Goal: Task Accomplishment & Management: Complete application form

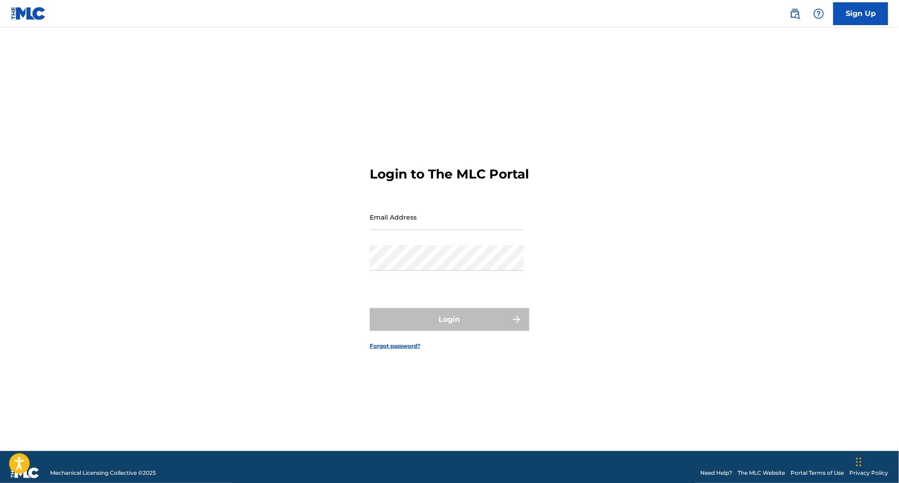
click at [431, 227] on input "Email Address" at bounding box center [447, 217] width 154 height 26
paste input "[EMAIL_ADDRESS][DOMAIN_NAME]"
type input "[EMAIL_ADDRESS][DOMAIN_NAME]"
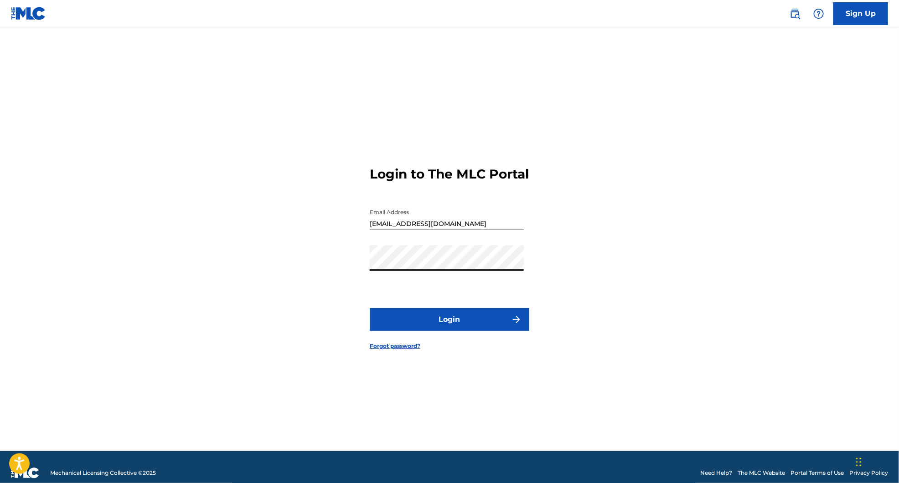
click at [439, 318] on button "Login" at bounding box center [450, 319] width 160 height 23
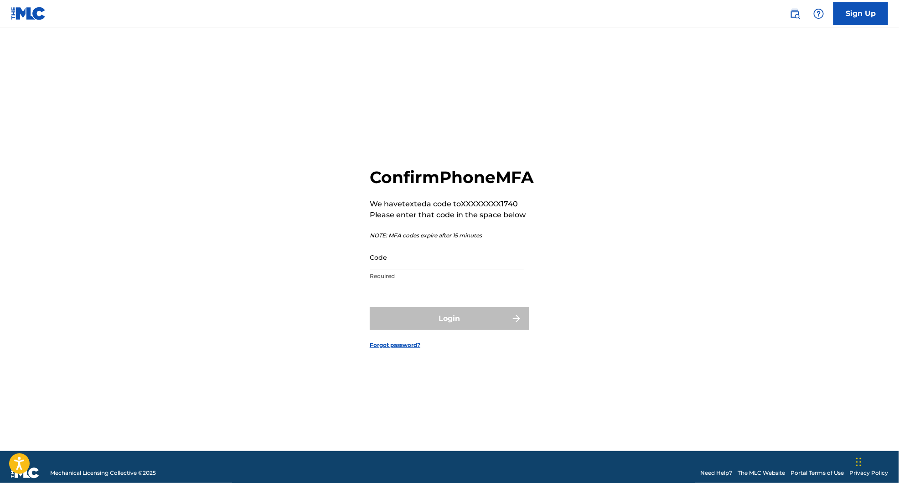
click at [480, 270] on input "Code" at bounding box center [447, 257] width 154 height 26
paste input "361325"
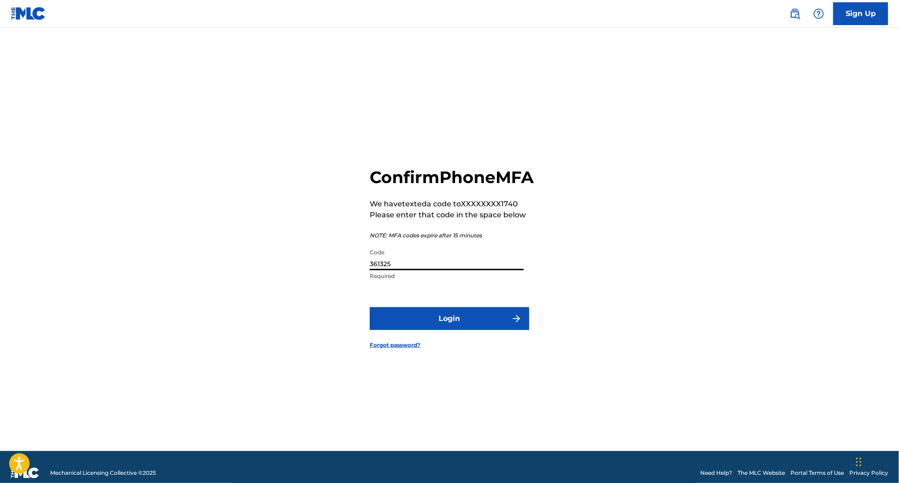
type input "361325"
click at [370, 307] on button "Login" at bounding box center [450, 318] width 160 height 23
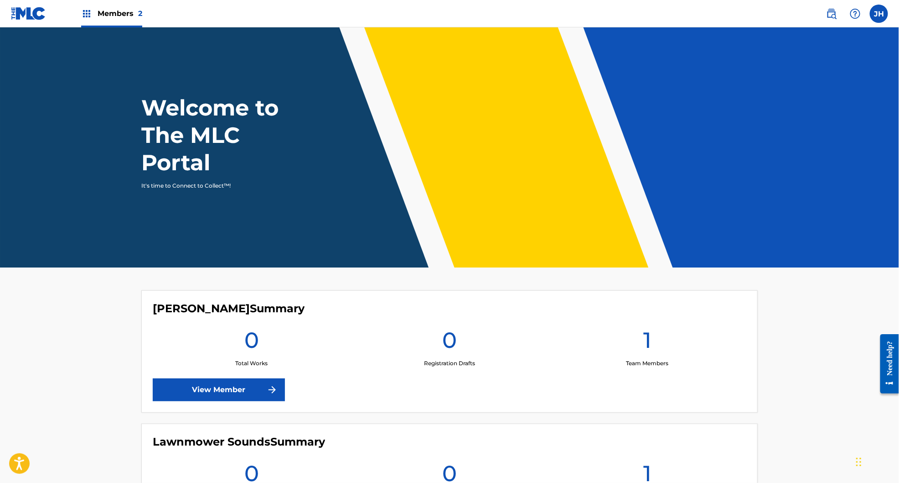
click at [130, 13] on span "Members 2" at bounding box center [120, 13] width 45 height 10
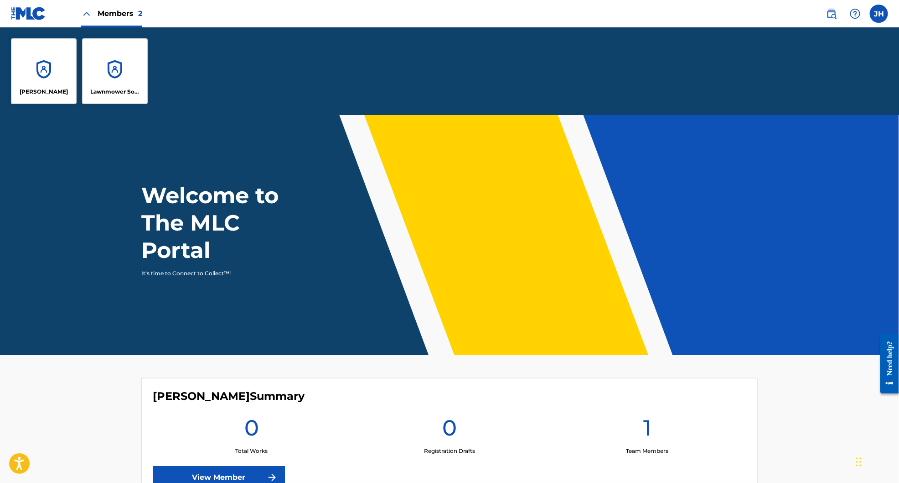
click at [100, 75] on div "Lawnmower Sounds" at bounding box center [115, 71] width 66 height 66
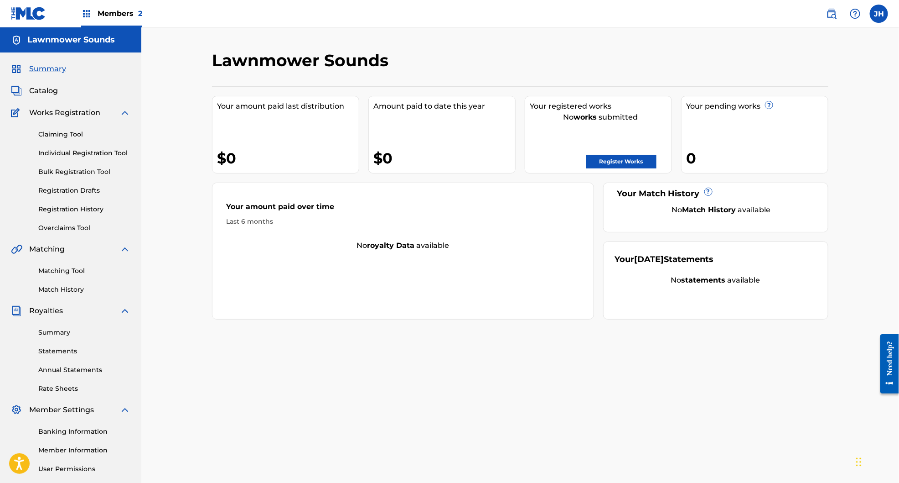
click at [99, 14] on span "Members 2" at bounding box center [120, 13] width 45 height 10
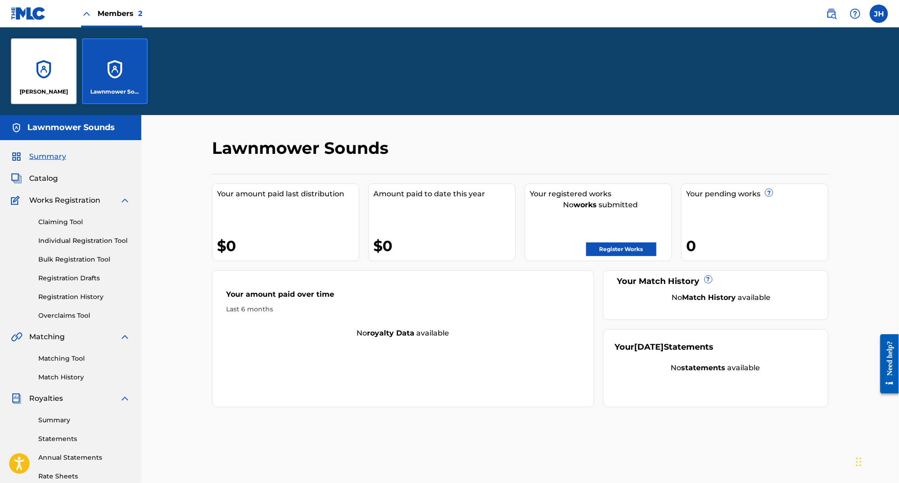
click at [58, 77] on div "[PERSON_NAME]" at bounding box center [44, 71] width 66 height 66
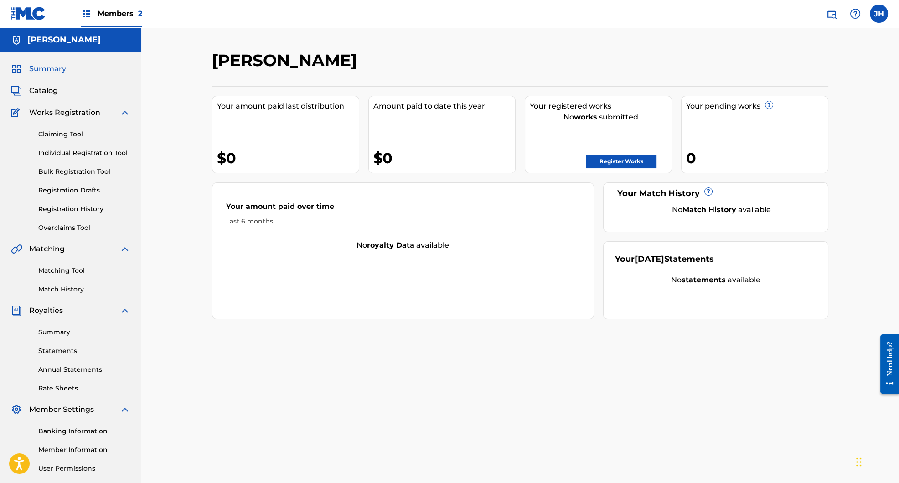
click at [76, 137] on link "Claiming Tool" at bounding box center [84, 135] width 92 height 10
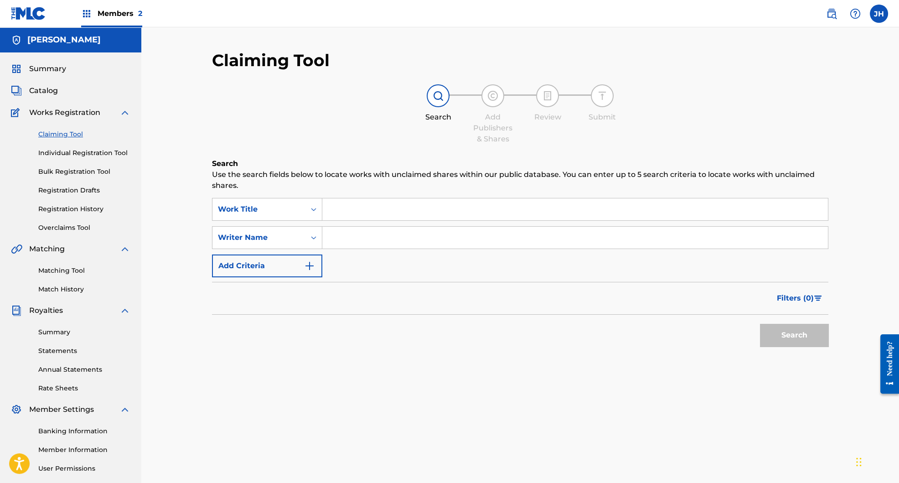
click at [75, 174] on link "Bulk Registration Tool" at bounding box center [84, 172] width 92 height 10
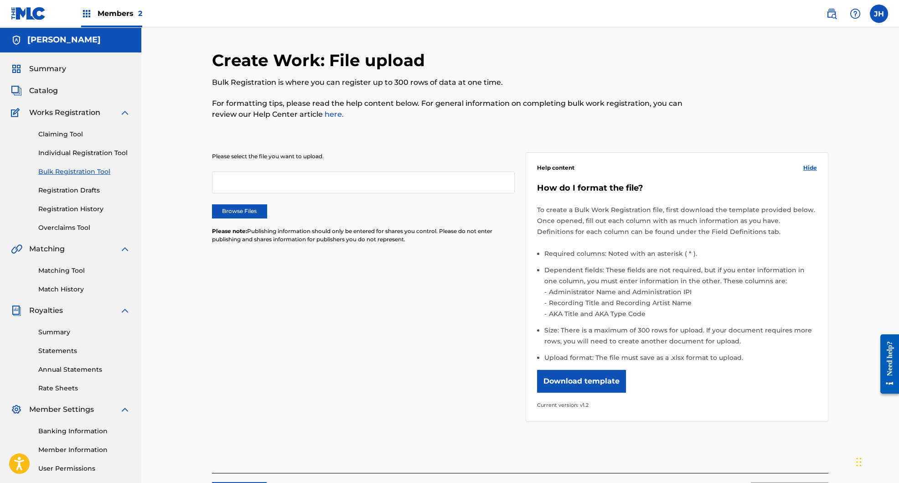
click at [71, 192] on link "Registration Drafts" at bounding box center [84, 191] width 92 height 10
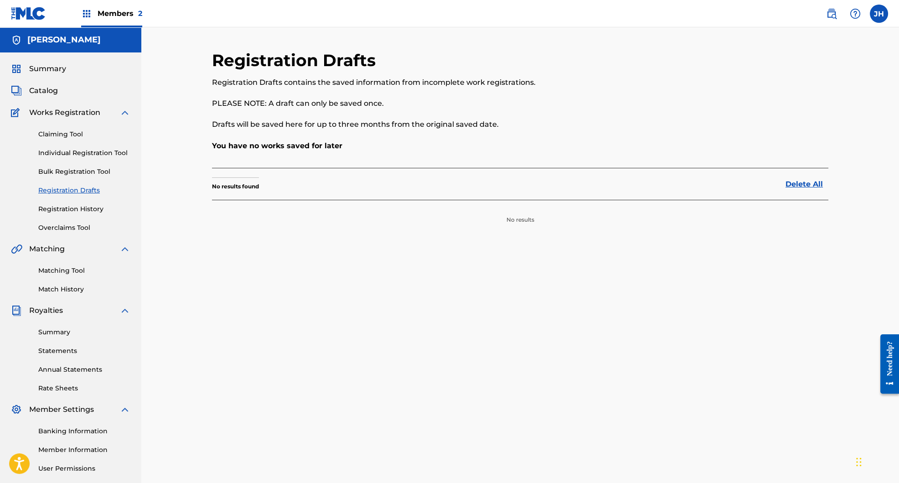
click at [78, 150] on link "Individual Registration Tool" at bounding box center [84, 153] width 92 height 10
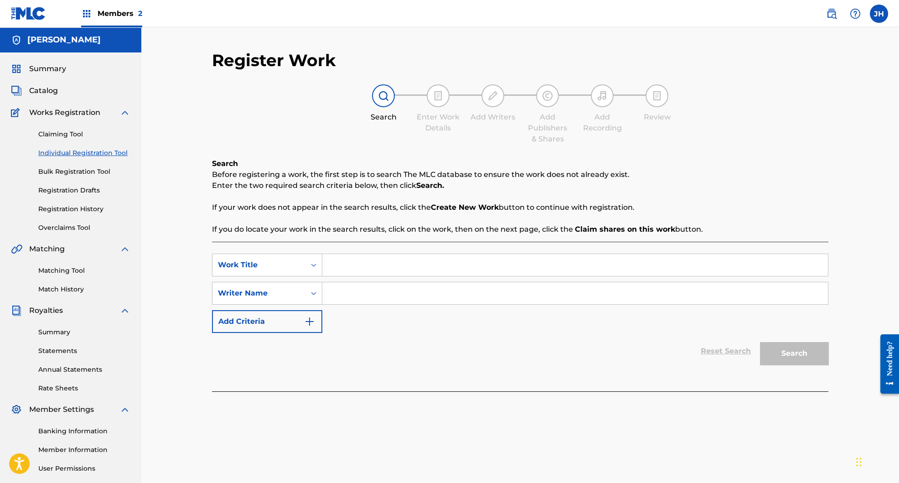
click at [72, 206] on link "Registration History" at bounding box center [84, 209] width 92 height 10
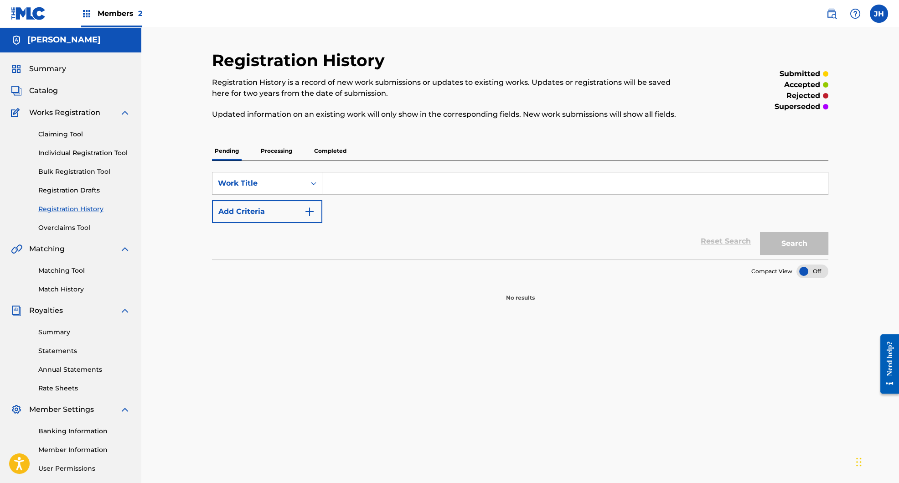
click at [302, 151] on div "Pending Processing Completed" at bounding box center [520, 150] width 617 height 19
click at [311, 151] on p "Completed" at bounding box center [330, 150] width 38 height 19
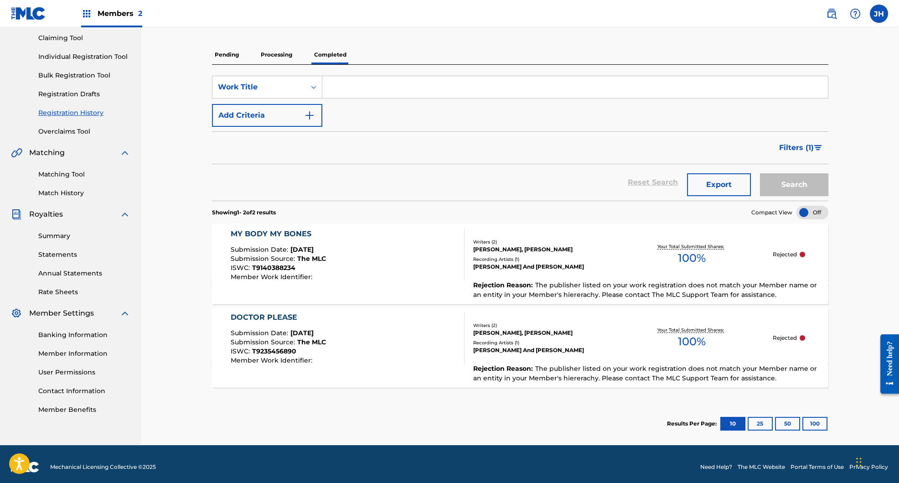
scroll to position [101, 0]
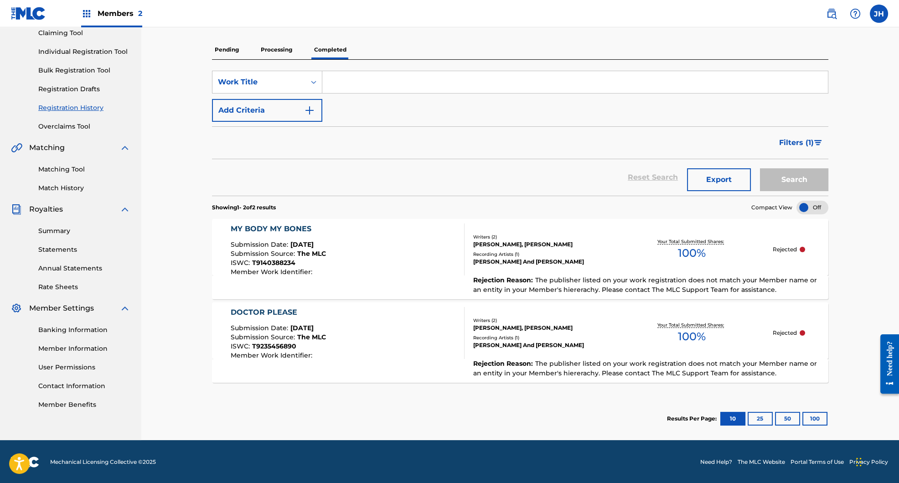
click at [289, 344] on span "T9235456890" at bounding box center [274, 346] width 44 height 8
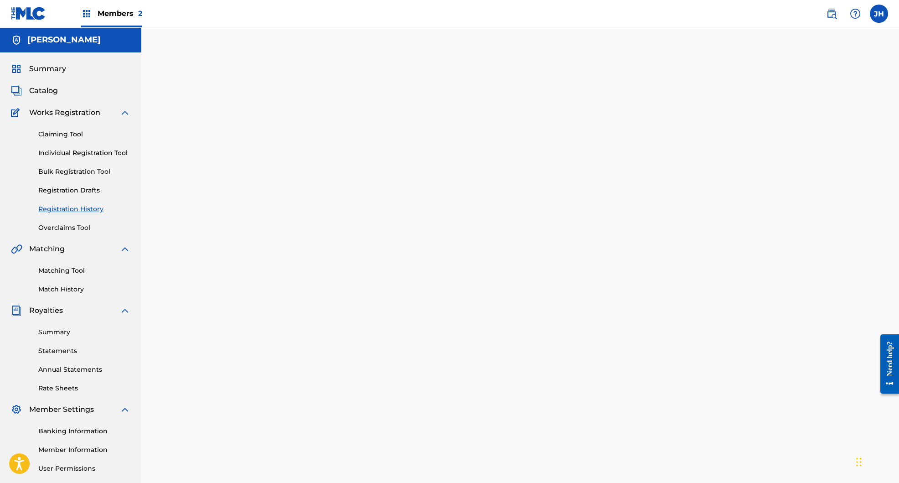
click at [289, 344] on div at bounding box center [520, 286] width 638 height 472
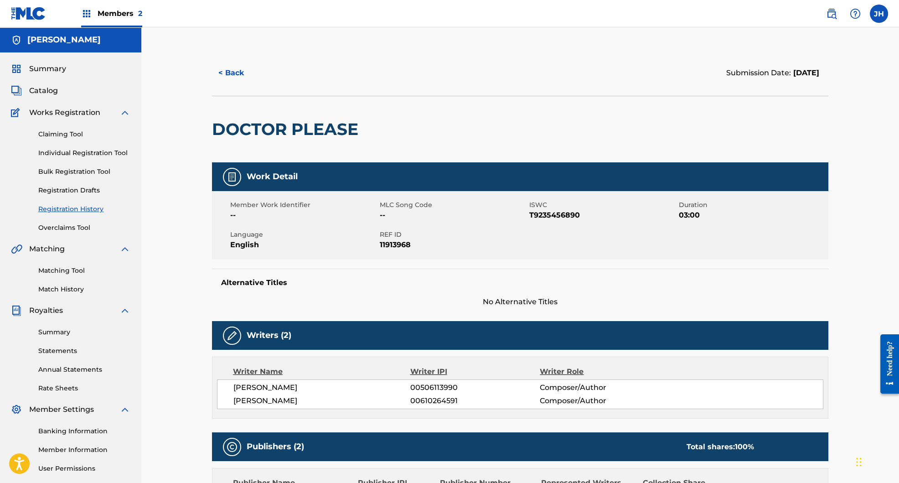
click at [384, 259] on div "Member Work Identifier -- MLC Song Code -- ISWC T9235456890 Duration 03:00 Lang…" at bounding box center [520, 225] width 617 height 68
click at [560, 218] on span "T9235456890" at bounding box center [602, 215] width 147 height 11
copy span "T9235456890"
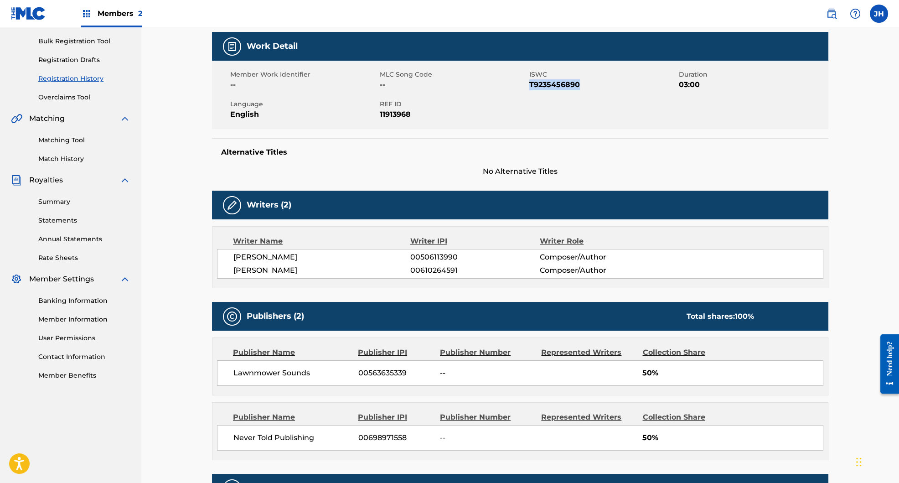
scroll to position [189, 0]
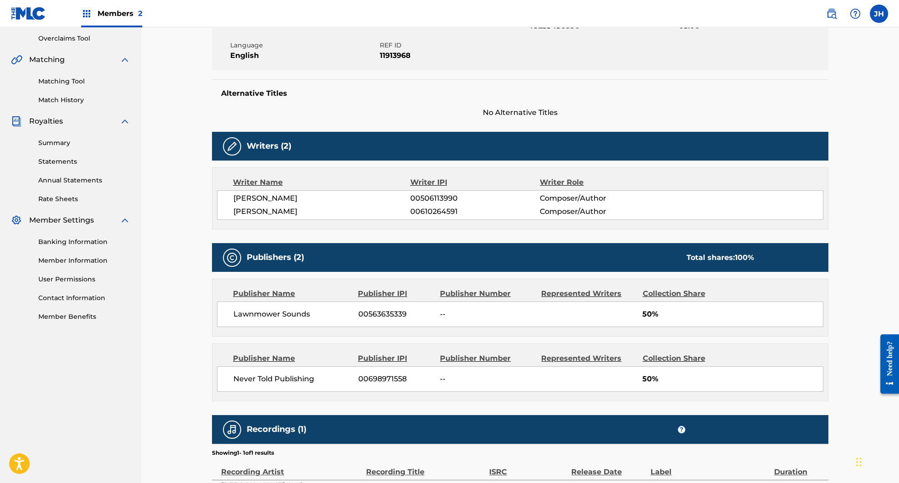
click at [381, 375] on span "00698971558" at bounding box center [395, 379] width 75 height 11
copy span "00698971558"
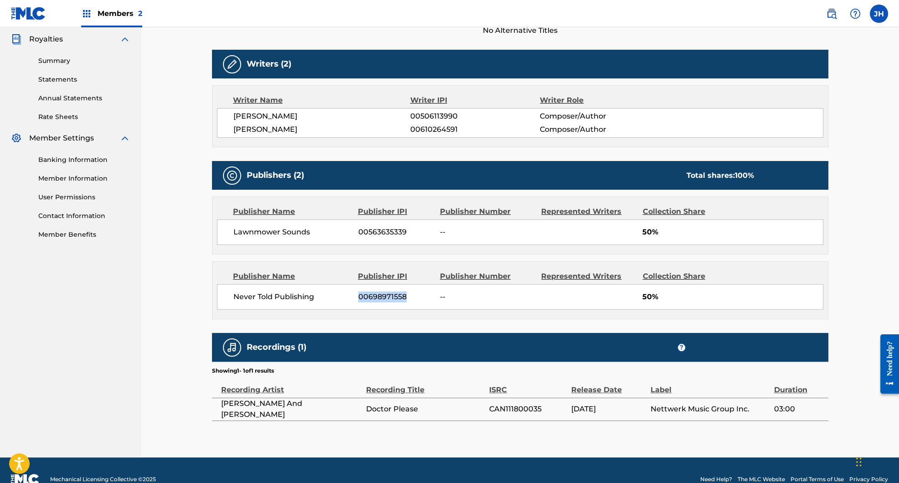
scroll to position [286, 0]
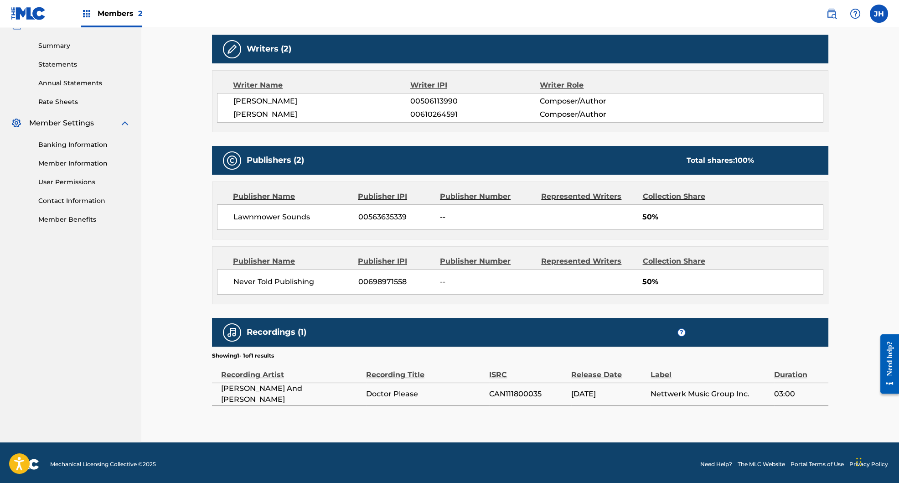
click at [525, 397] on td "CAN111800035" at bounding box center [530, 394] width 82 height 23
click at [526, 392] on span "CAN111800035" at bounding box center [528, 394] width 78 height 11
copy span "CAN111800035"
drag, startPoint x: 652, startPoint y: 390, endPoint x: 761, endPoint y: 392, distance: 108.6
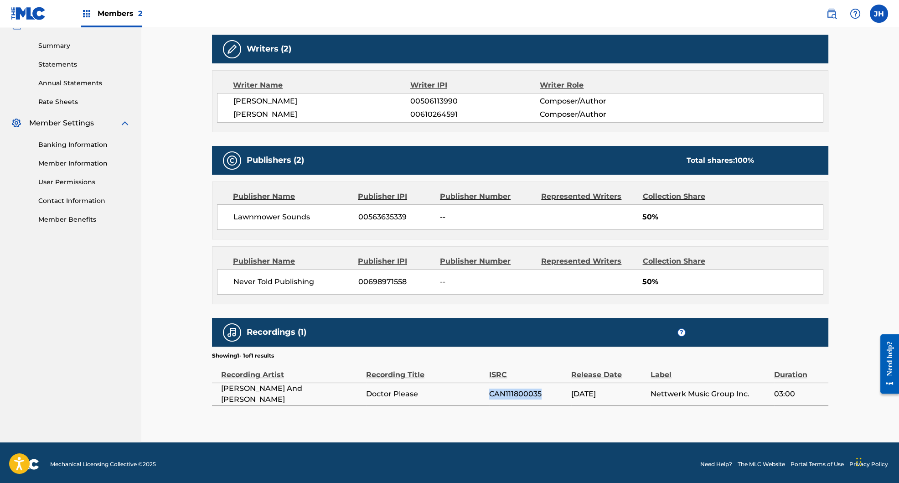
click at [753, 394] on tr "[PERSON_NAME] And [PERSON_NAME] Please CAN111800035 [DATE] Nettwerk Music Group…" at bounding box center [520, 394] width 617 height 23
copy tr "Nettwerk Music Group Inc."
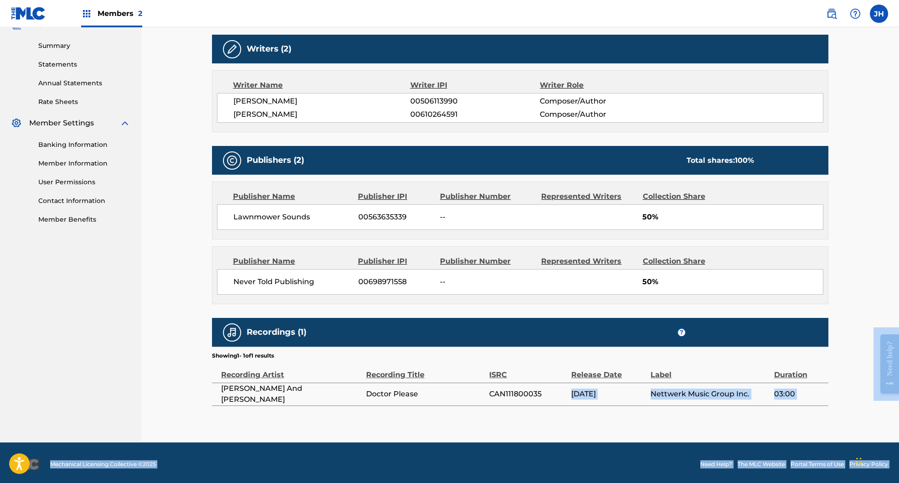
drag, startPoint x: 1507, startPoint y: 706, endPoint x: 889, endPoint y: 378, distance: 699.6
click at [676, 396] on td "Nettwerk Music Group Inc." at bounding box center [712, 394] width 123 height 23
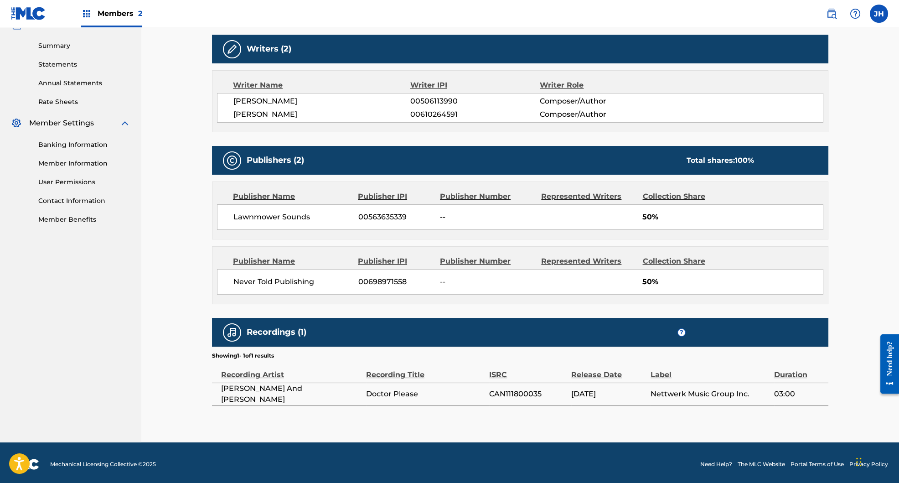
scroll to position [0, 0]
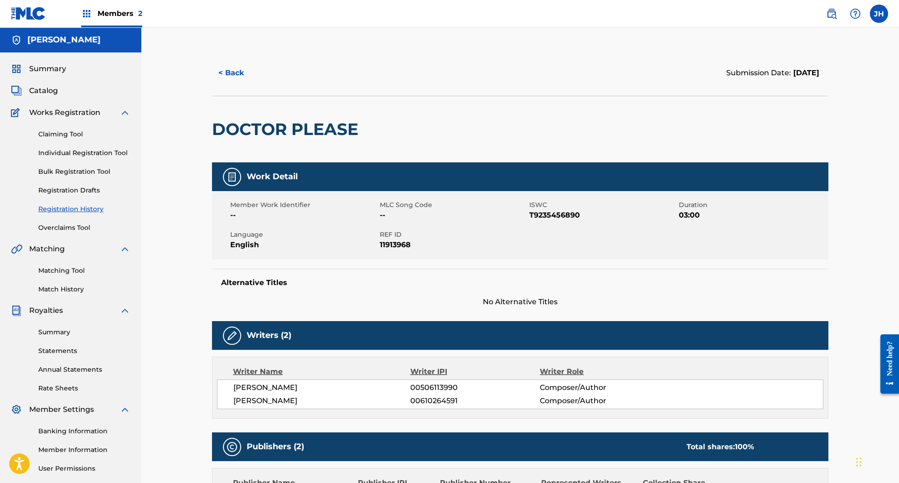
click at [82, 210] on link "Registration History" at bounding box center [84, 209] width 92 height 10
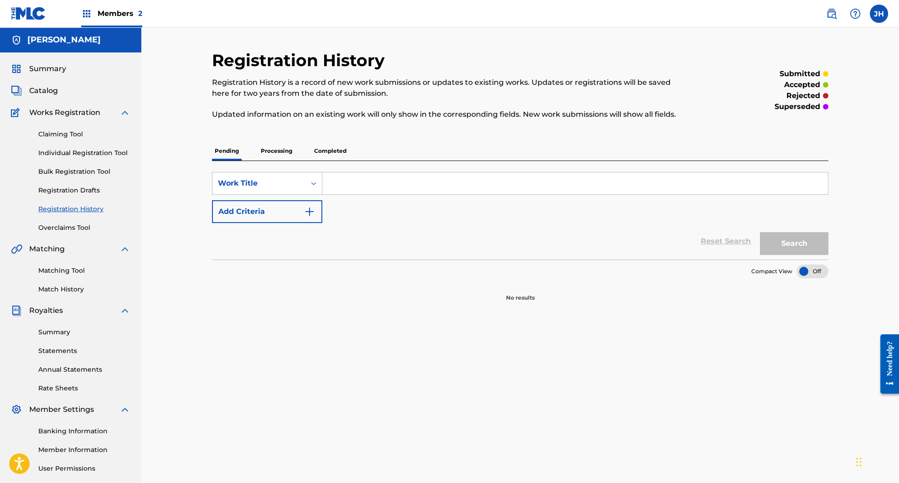
click at [284, 145] on p "Processing" at bounding box center [276, 150] width 37 height 19
click at [350, 150] on div "Pending Processing Completed" at bounding box center [520, 150] width 617 height 19
click at [336, 151] on p "Completed" at bounding box center [330, 150] width 38 height 19
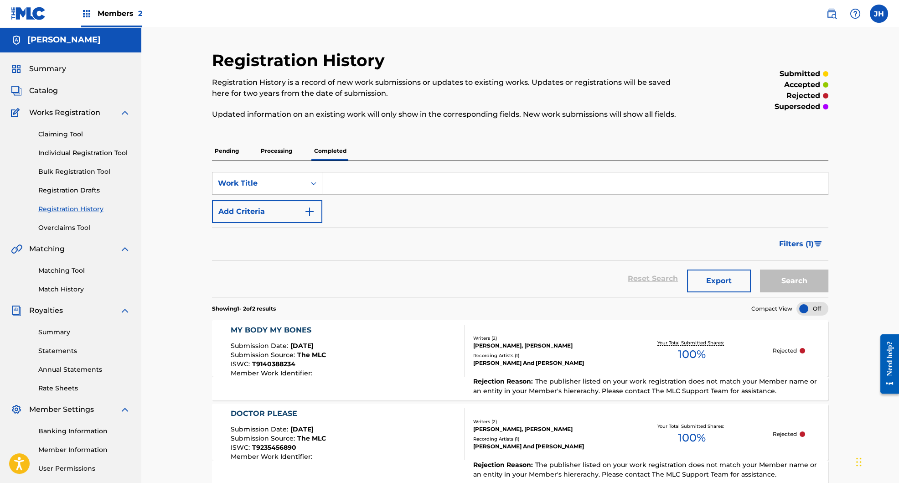
scroll to position [7, 0]
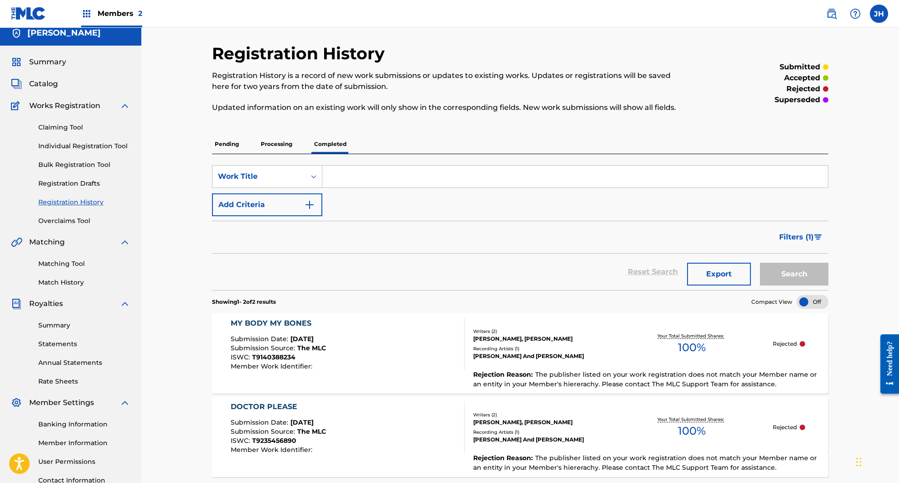
click at [290, 326] on div "MY BODY MY BONES" at bounding box center [278, 323] width 95 height 11
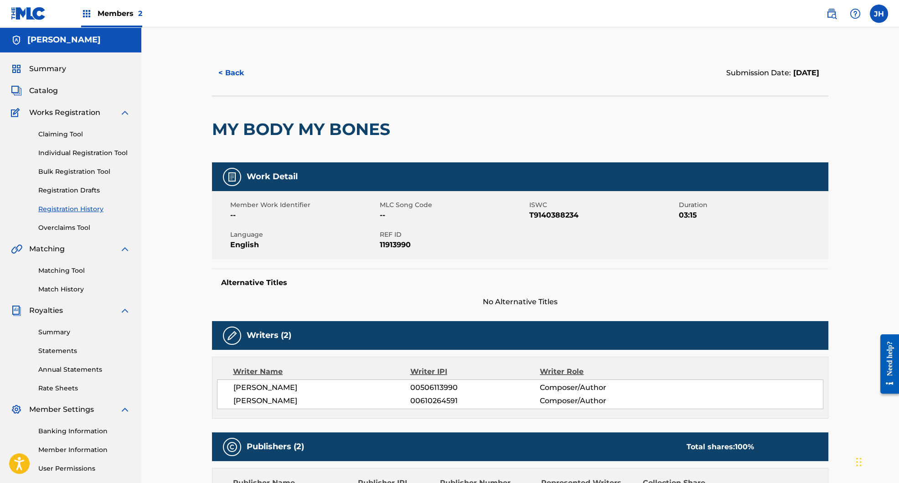
click at [562, 218] on span "T9140388234" at bounding box center [602, 215] width 147 height 11
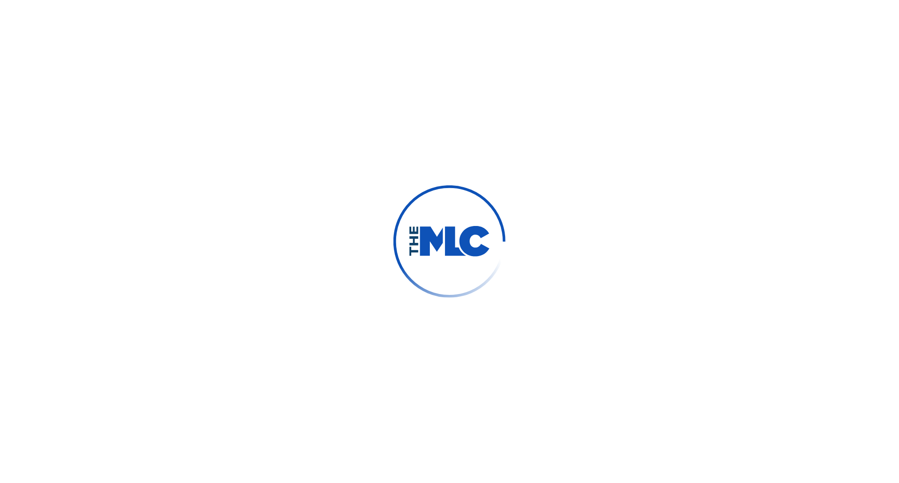
click at [810, 367] on div at bounding box center [449, 241] width 899 height 483
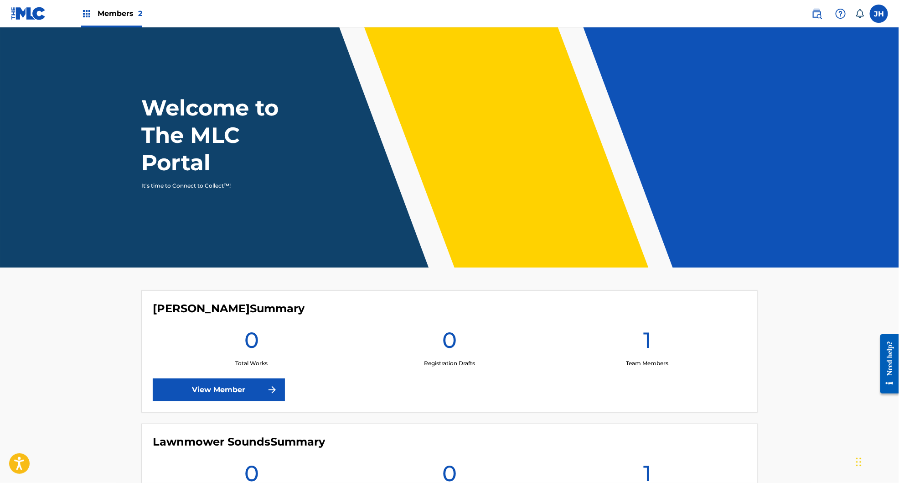
click at [123, 21] on div "Members 2" at bounding box center [111, 13] width 61 height 27
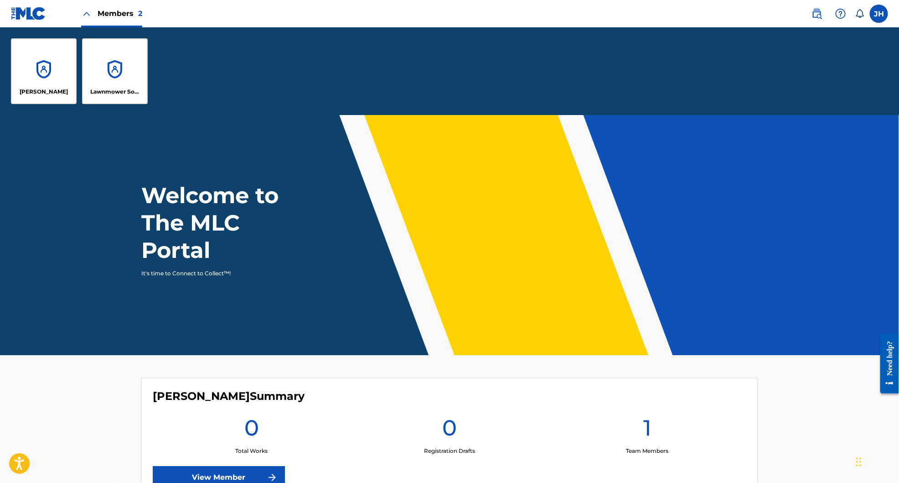
click at [138, 66] on div "Lawnmower Sounds" at bounding box center [115, 71] width 66 height 66
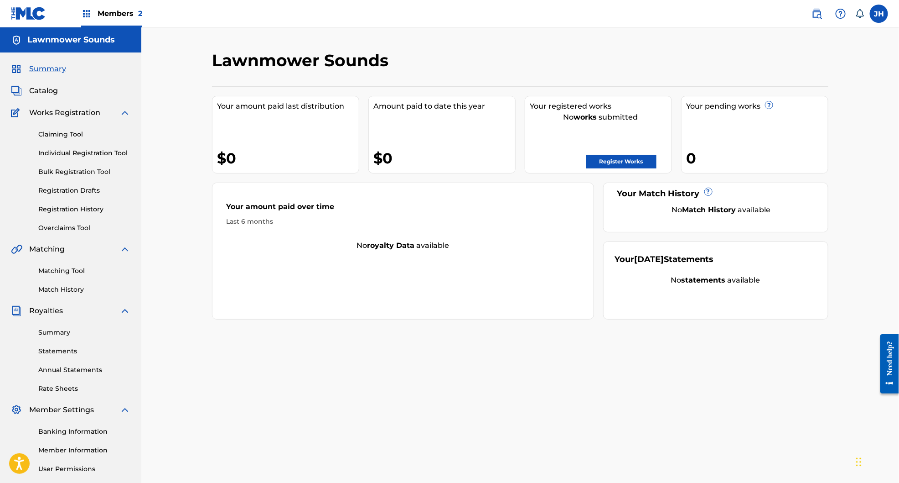
click at [71, 134] on link "Claiming Tool" at bounding box center [84, 135] width 92 height 10
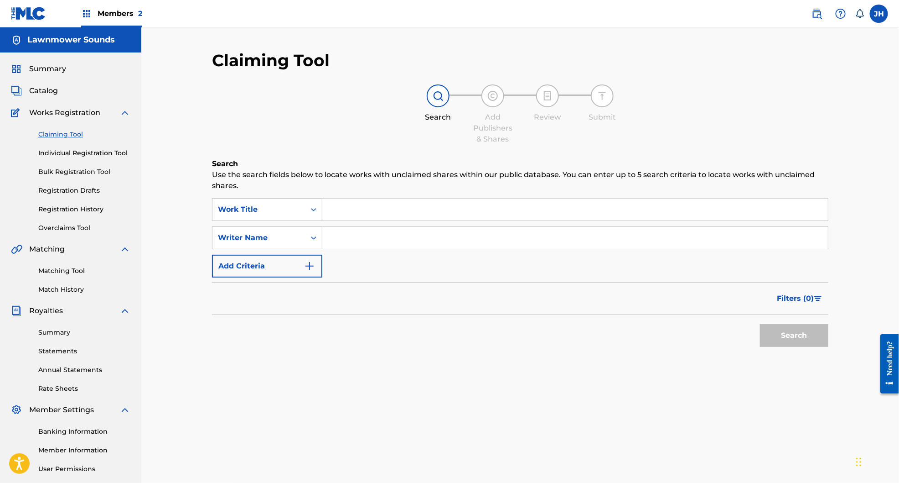
click at [368, 211] on input "Search Form" at bounding box center [575, 209] width 506 height 22
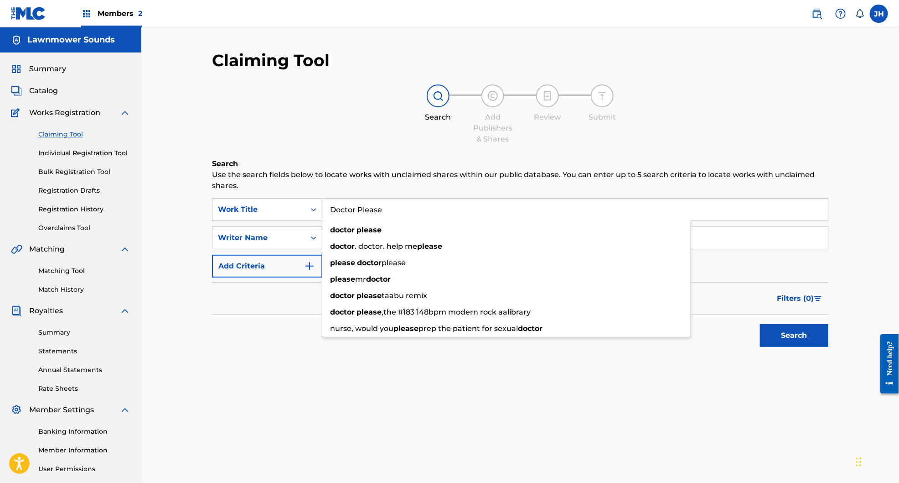
type input "Doctor Please"
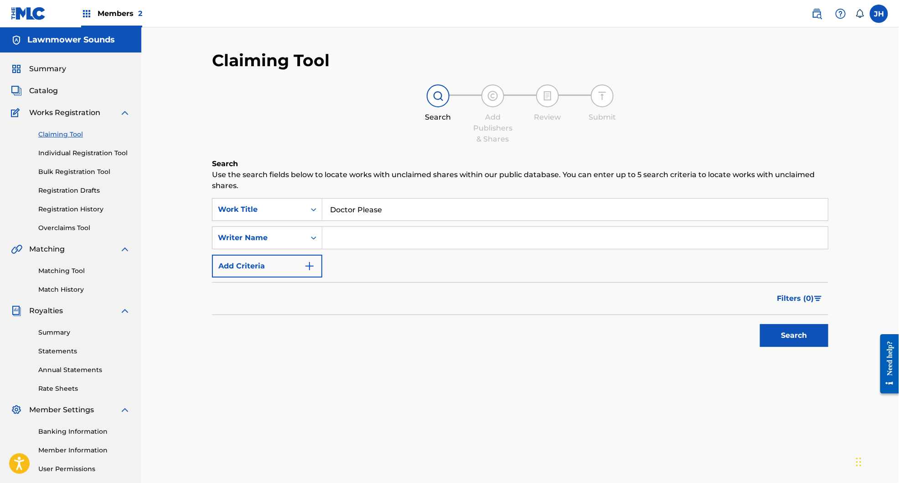
click at [337, 240] on input "Search Form" at bounding box center [575, 238] width 506 height 22
type input "James Lawrence Hanft"
click at [846, 349] on div "Claiming Tool Search Add Publishers & Shares Review Submit Search Use the searc…" at bounding box center [520, 274] width 758 height 494
click at [782, 335] on button "Search" at bounding box center [794, 335] width 68 height 23
click at [74, 152] on link "Individual Registration Tool" at bounding box center [84, 153] width 92 height 10
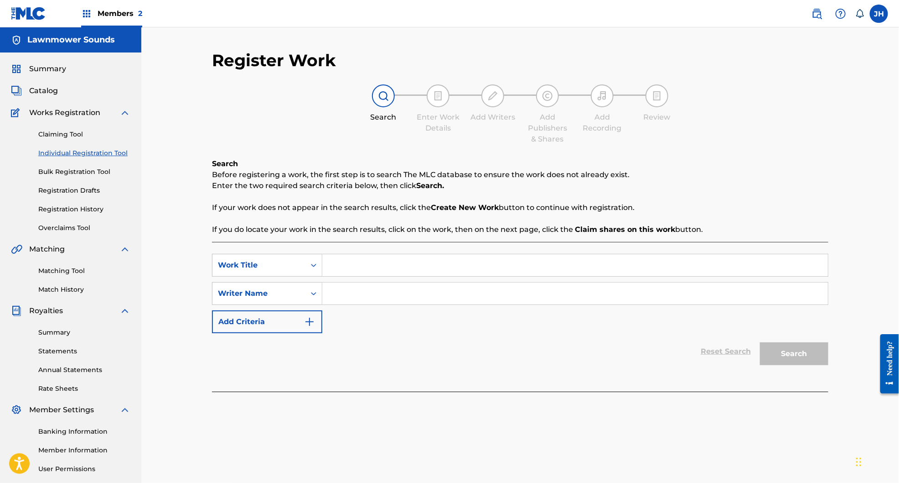
click at [353, 265] on input "Search Form" at bounding box center [575, 265] width 506 height 22
type input "Doctor Please"
type input "[PERSON_NAME]"
click at [760, 342] on button "Search" at bounding box center [794, 353] width 68 height 23
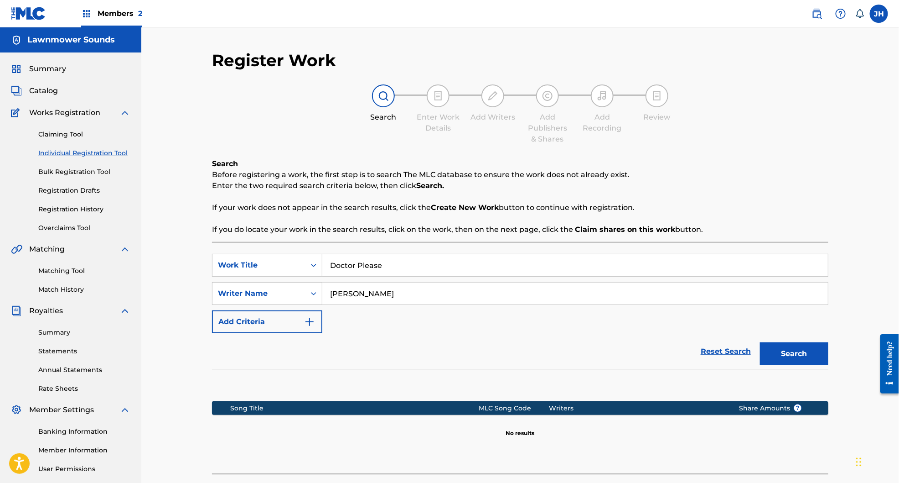
scroll to position [83, 0]
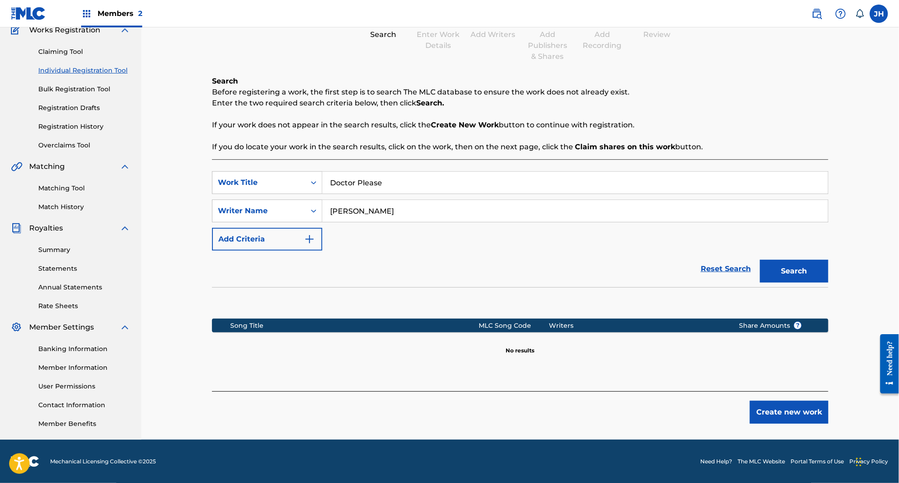
click at [782, 415] on button "Create new work" at bounding box center [789, 411] width 78 height 23
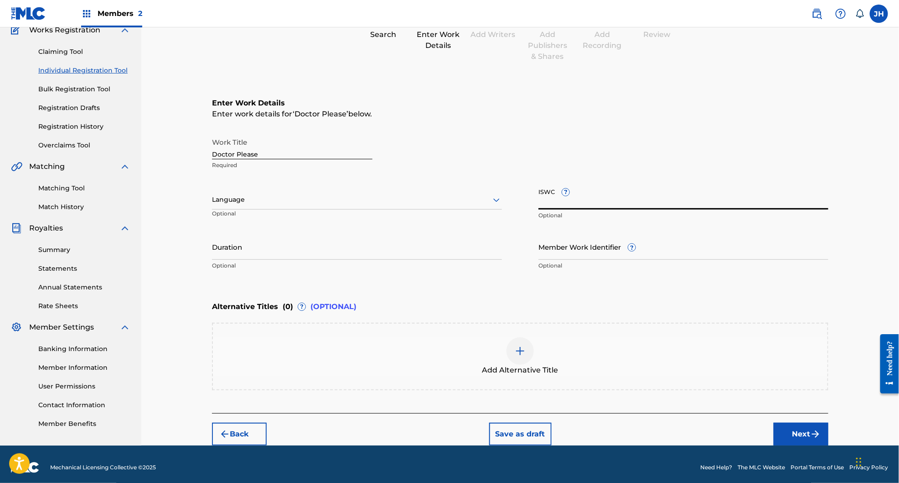
click at [626, 200] on input "ISWC ?" at bounding box center [684, 196] width 290 height 26
paste input "T9235456890"
type input "T9235456890"
click at [249, 204] on div at bounding box center [357, 199] width 290 height 11
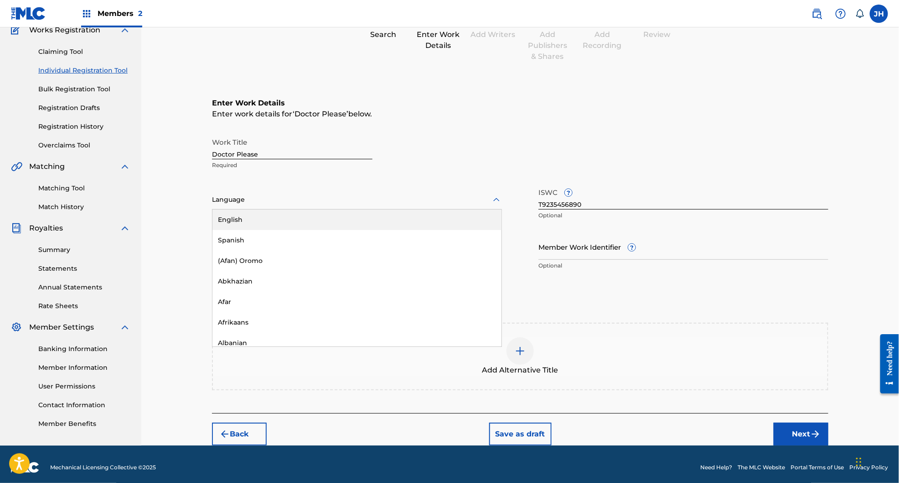
click at [254, 214] on div "English" at bounding box center [357, 219] width 289 height 21
click at [258, 249] on input "Duration" at bounding box center [357, 247] width 290 height 26
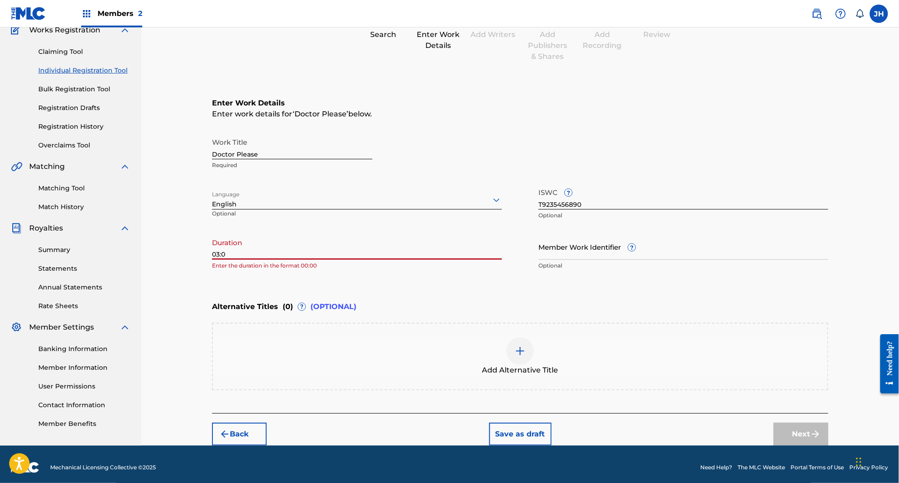
type input "03:00"
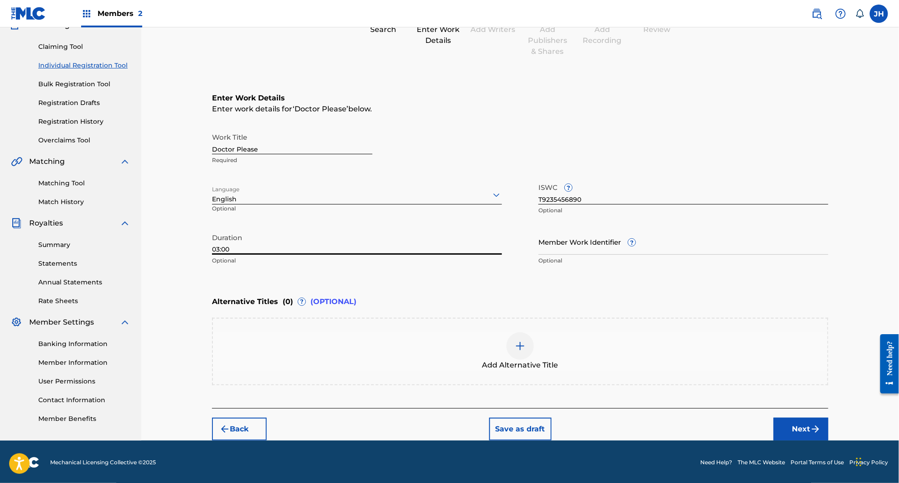
click at [802, 430] on button "Next" at bounding box center [801, 428] width 55 height 23
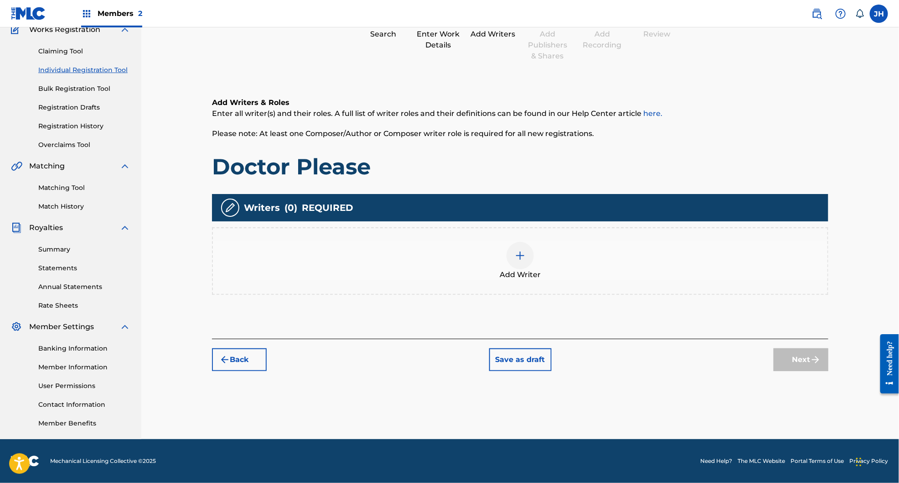
scroll to position [41, 0]
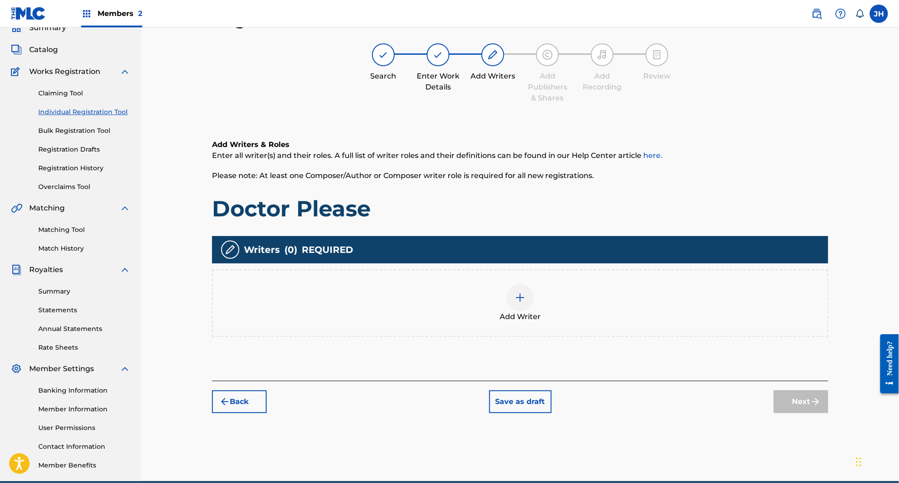
click at [531, 306] on div "Add Writer" at bounding box center [520, 303] width 615 height 38
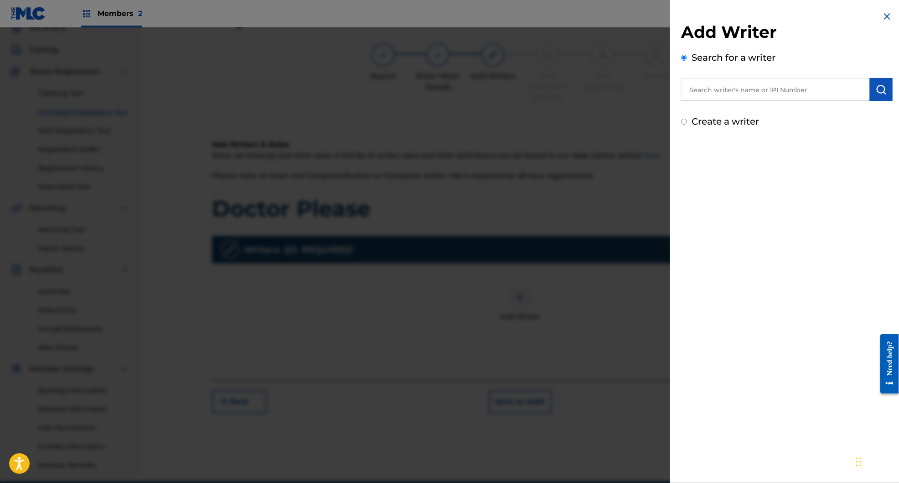
click at [731, 89] on input "text" at bounding box center [775, 89] width 189 height 23
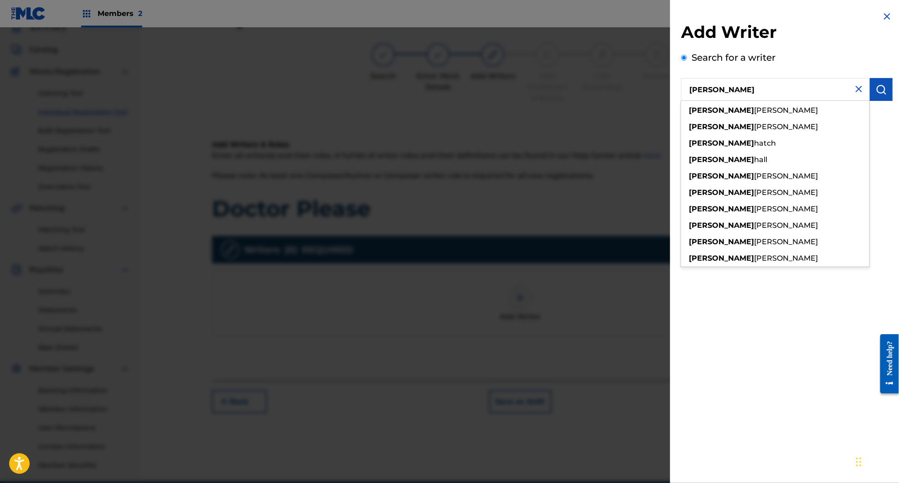
type input "jim hanft"
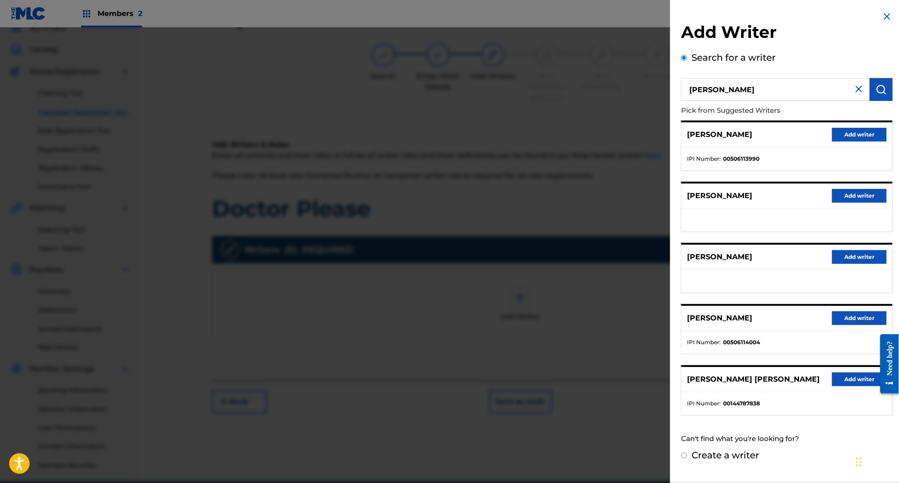
click at [873, 135] on button "Add writer" at bounding box center [859, 135] width 55 height 14
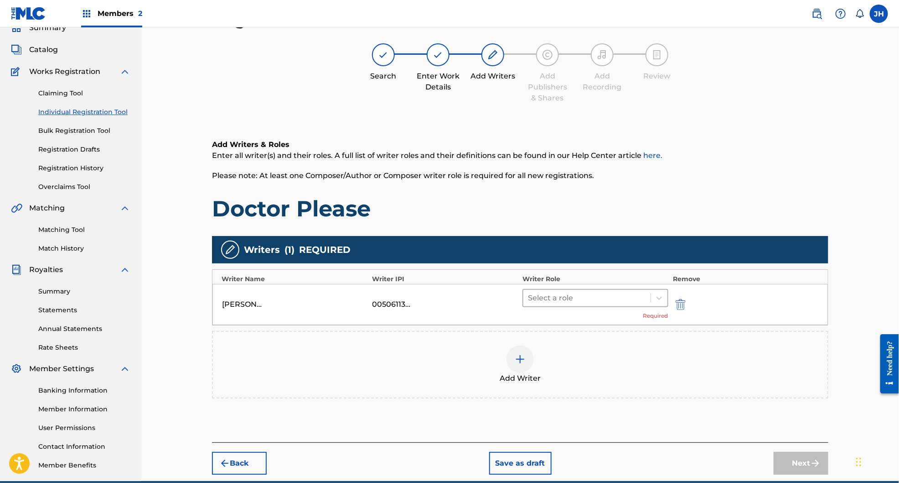
click at [564, 297] on div at bounding box center [587, 297] width 118 height 13
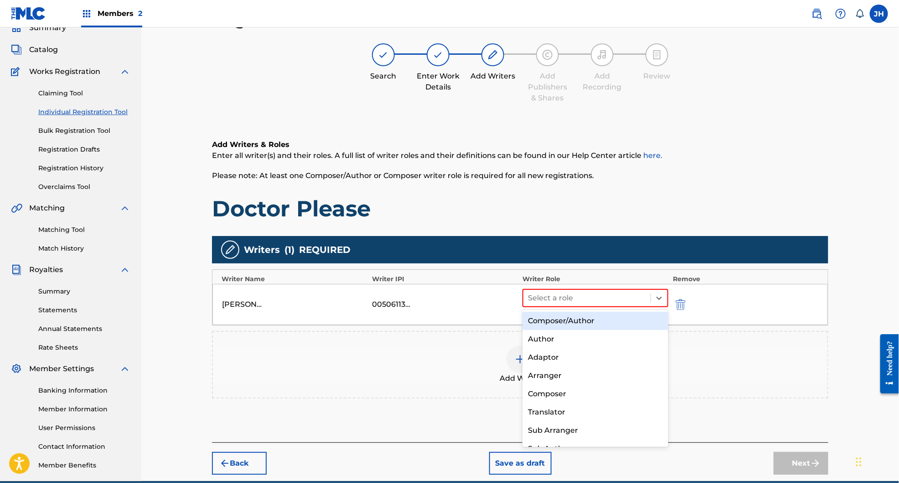
click at [558, 314] on div "Composer/Author" at bounding box center [595, 320] width 145 height 18
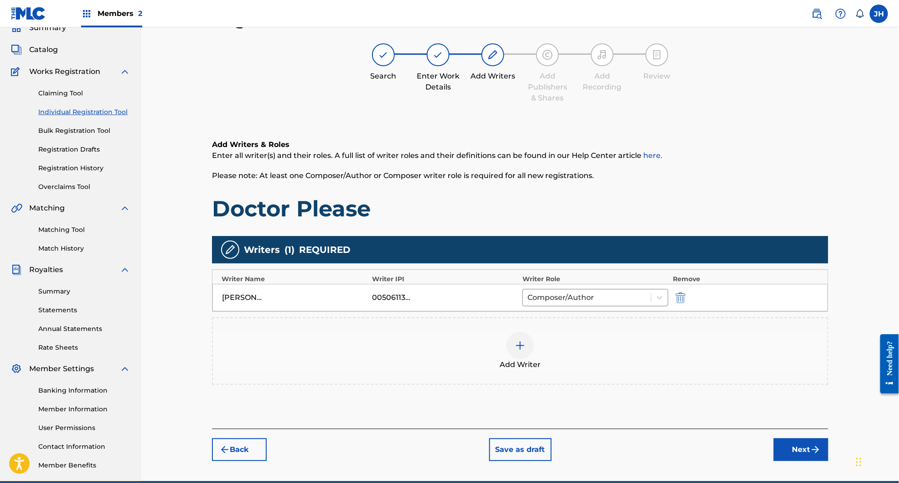
click at [533, 352] on div "Add Writer" at bounding box center [520, 351] width 615 height 38
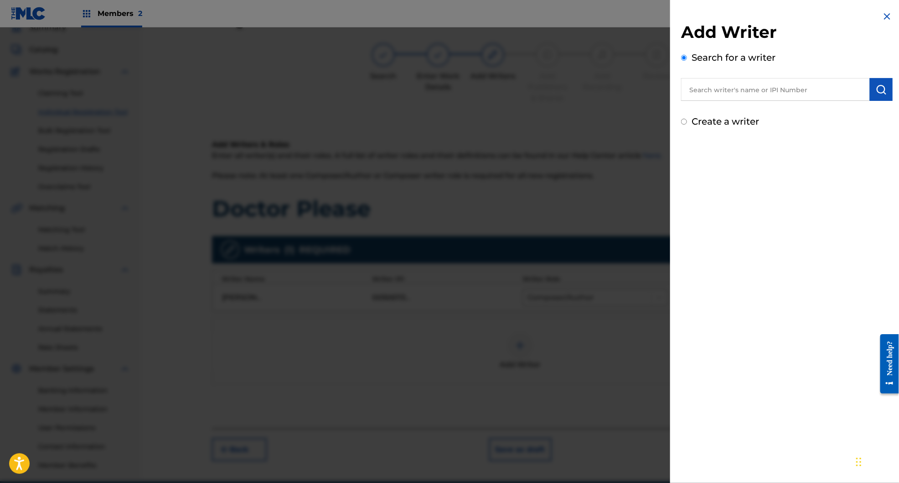
click at [730, 95] on input "text" at bounding box center [775, 89] width 189 height 23
type input "samantha yonack"
click at [756, 107] on strong "yonack" at bounding box center [769, 110] width 27 height 9
click at [878, 95] on button "submit" at bounding box center [881, 89] width 23 height 23
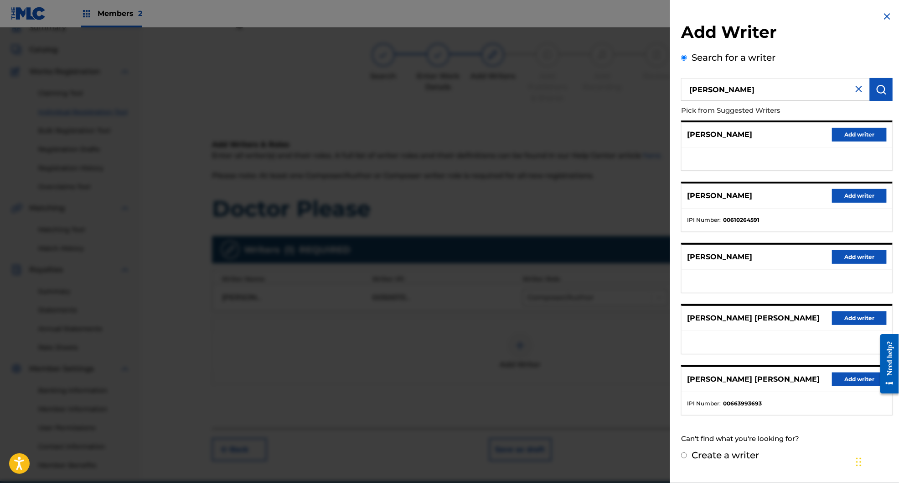
click at [862, 197] on button "Add writer" at bounding box center [859, 196] width 55 height 14
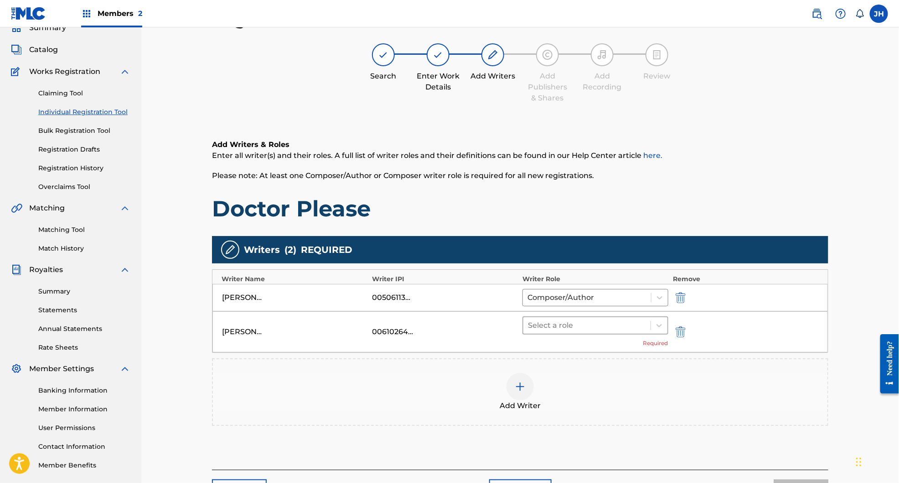
click at [557, 329] on div at bounding box center [587, 325] width 118 height 13
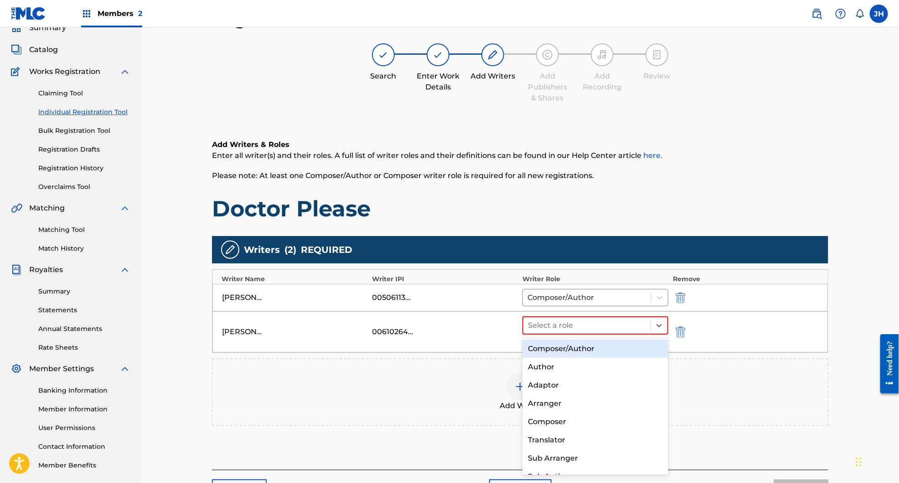
click at [558, 344] on div "Composer/Author" at bounding box center [595, 348] width 145 height 18
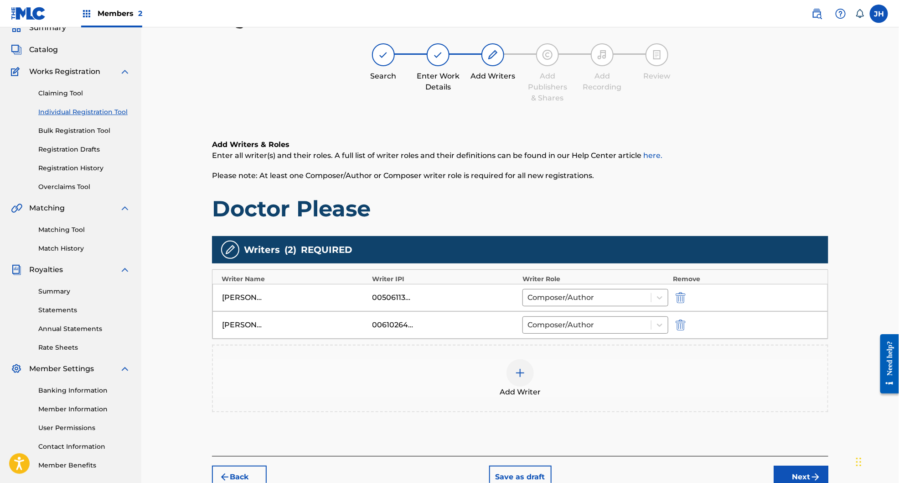
click at [804, 469] on button "Next" at bounding box center [801, 476] width 55 height 23
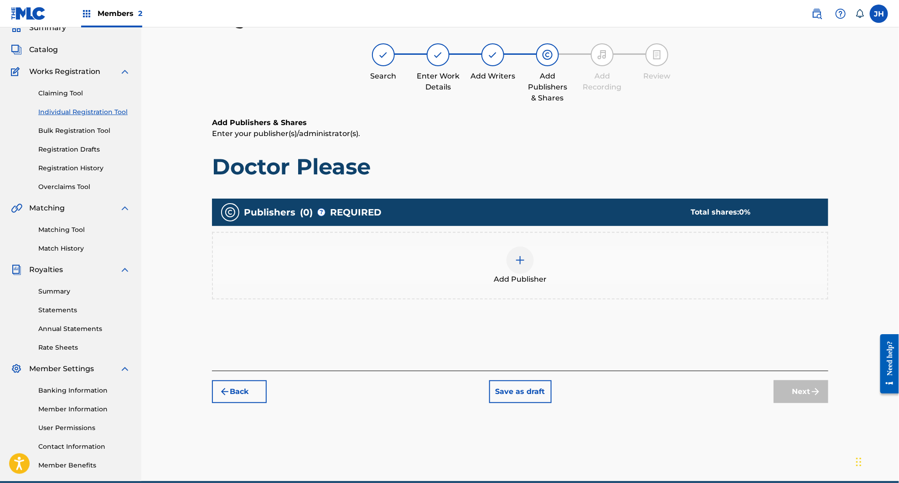
click at [528, 265] on div at bounding box center [520, 259] width 27 height 27
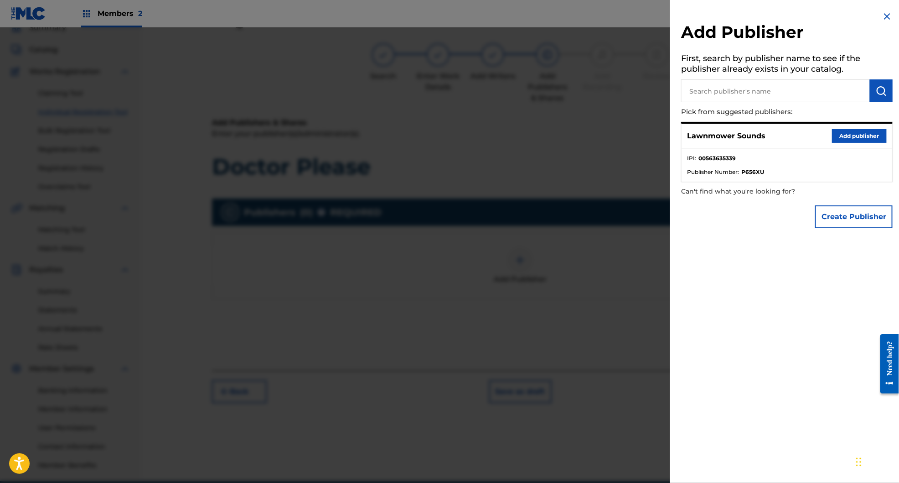
click at [861, 137] on button "Add publisher" at bounding box center [859, 136] width 55 height 14
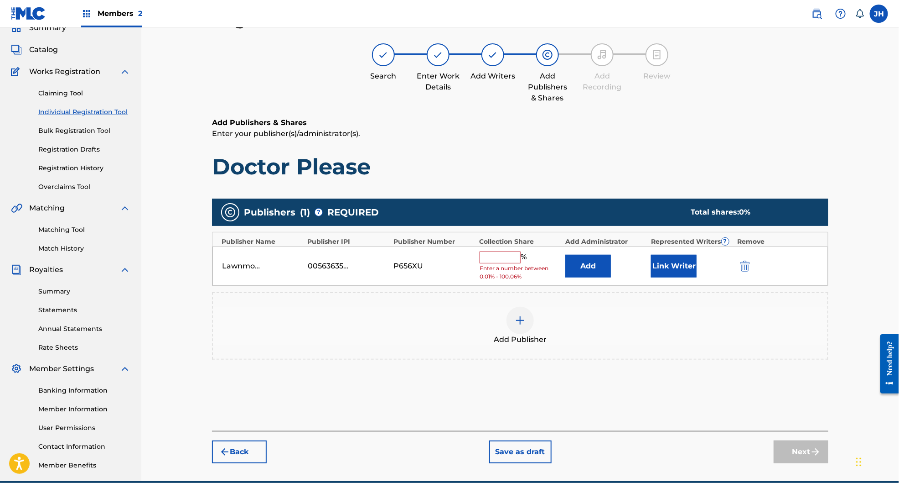
click at [503, 253] on input "text" at bounding box center [500, 257] width 41 height 12
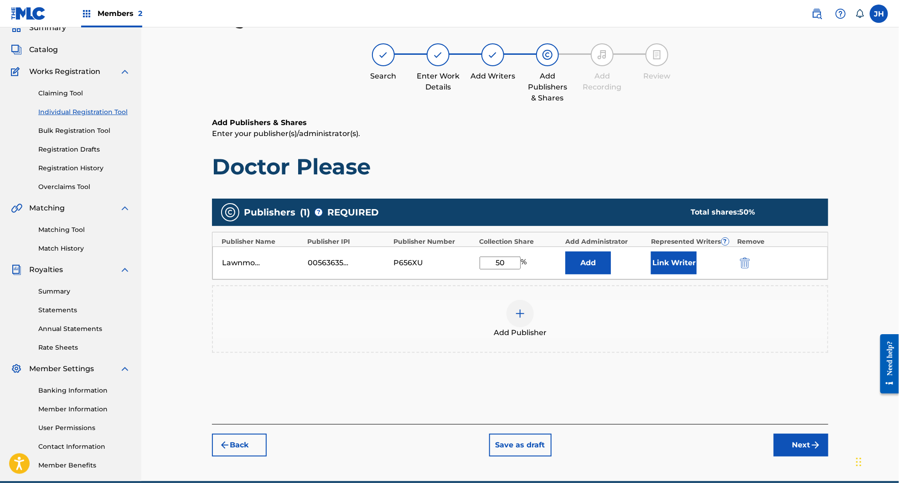
type input "50"
click at [524, 315] on img at bounding box center [520, 313] width 11 height 11
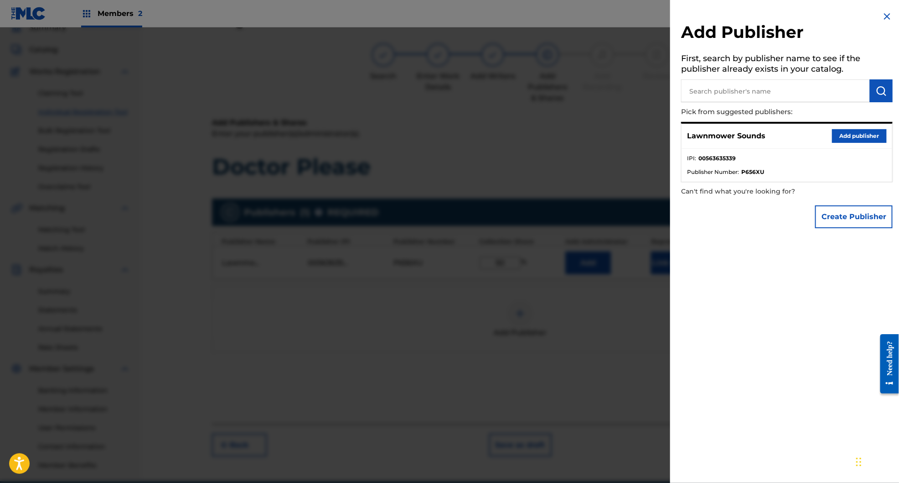
click at [742, 91] on input "text" at bounding box center [775, 90] width 189 height 23
type input "s"
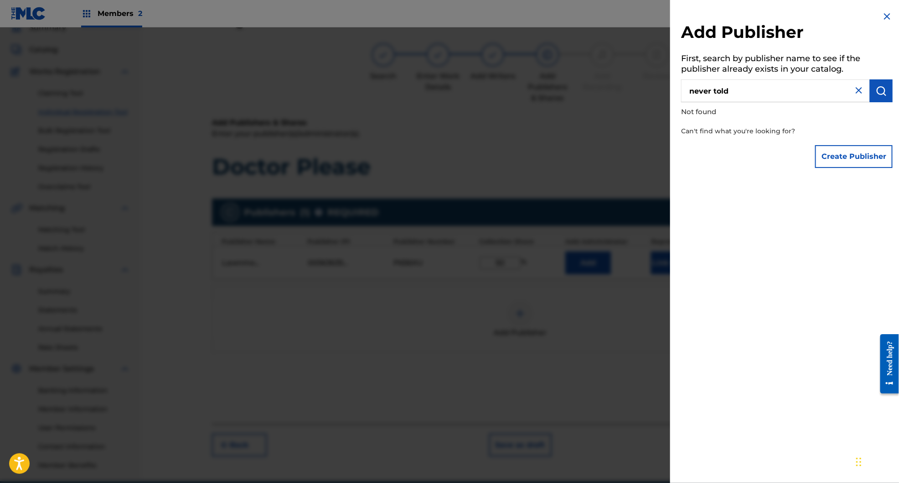
type input "never told"
click at [746, 95] on input "never told" at bounding box center [775, 90] width 189 height 23
click at [763, 93] on input "never told" at bounding box center [775, 90] width 189 height 23
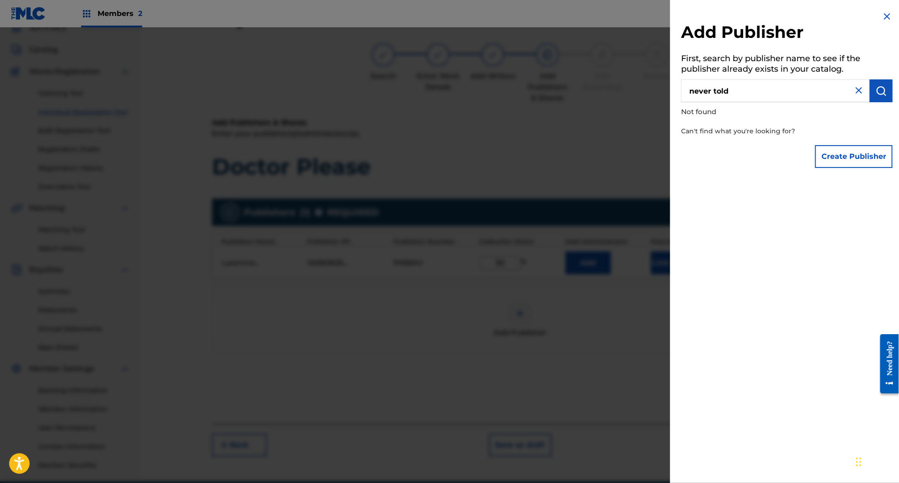
click at [763, 93] on input "never told" at bounding box center [775, 90] width 189 height 23
click at [863, 159] on button "Create Publisher" at bounding box center [854, 156] width 78 height 23
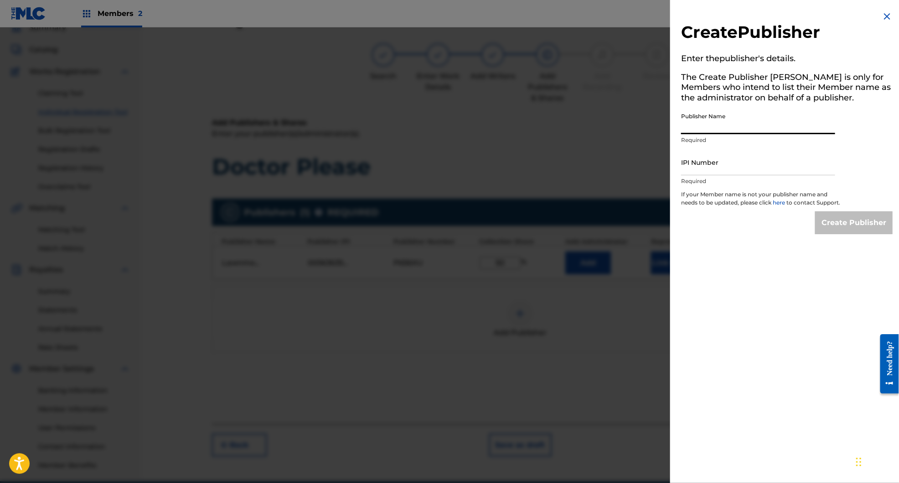
click at [747, 131] on input "Publisher Name" at bounding box center [758, 121] width 154 height 26
type input "Never Told Publishing"
click at [737, 163] on input "IPI Number" at bounding box center [758, 162] width 154 height 26
click at [727, 162] on input "IPI Number" at bounding box center [758, 162] width 154 height 26
paste input "00698971558"
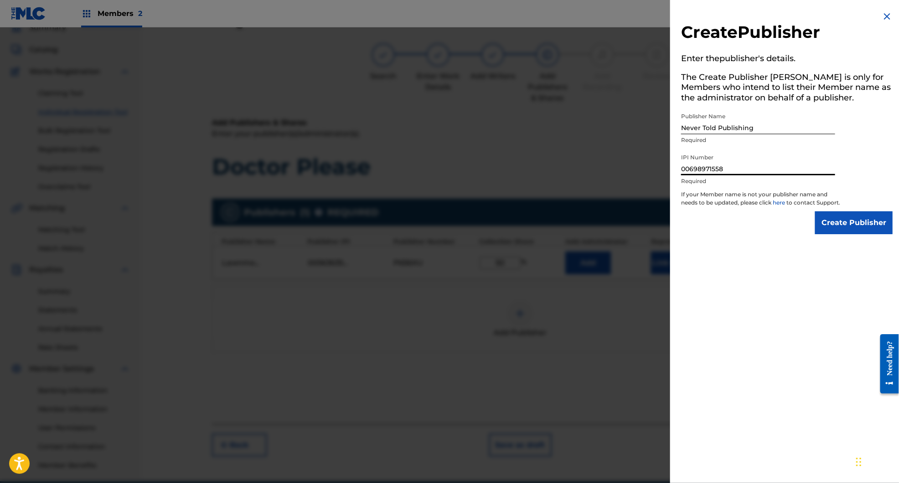
type input "00698971558"
click at [850, 229] on input "Create Publisher" at bounding box center [854, 222] width 78 height 23
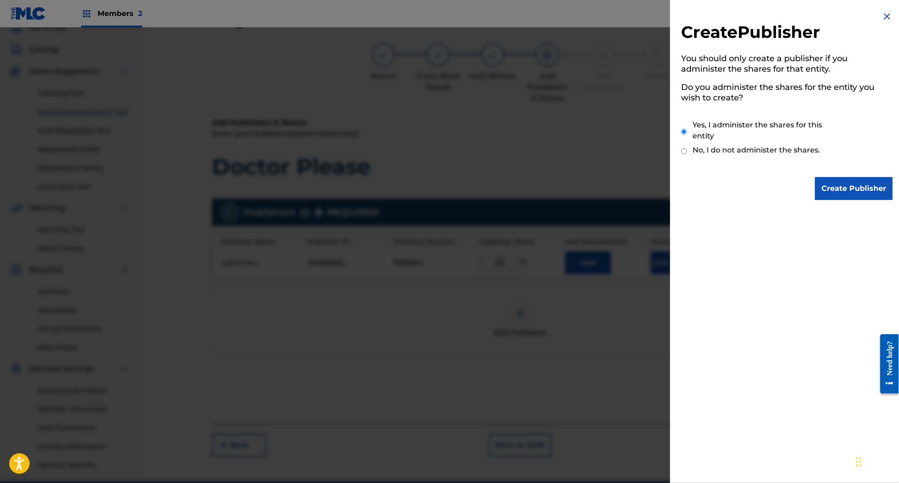
click at [749, 152] on label "No, I do not administer the shares." at bounding box center [757, 150] width 128 height 11
click at [687, 152] on input "No, I do not administer the shares." at bounding box center [684, 151] width 6 height 9
radio input "true"
click at [729, 128] on label "Yes, I administer the shares for this entity" at bounding box center [767, 130] width 148 height 22
click at [687, 128] on input "Yes, I administer the shares for this entity" at bounding box center [684, 132] width 6 height 20
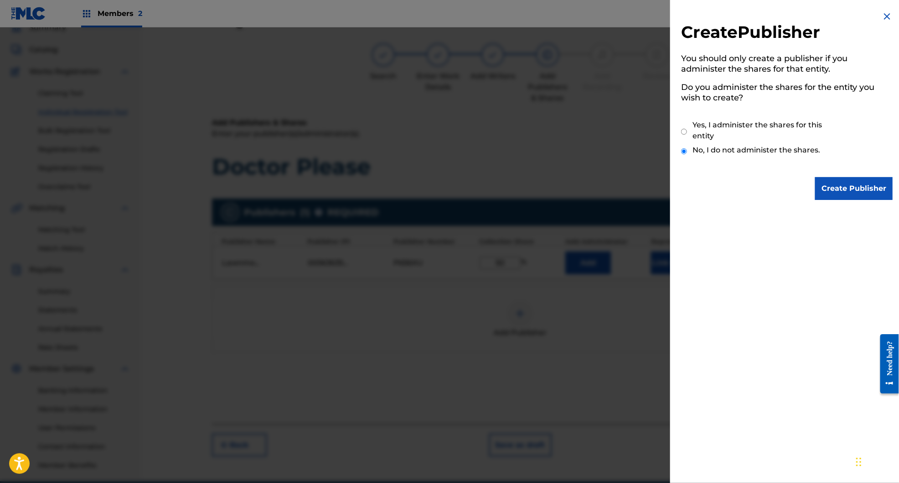
radio input "true"
click at [708, 149] on label "No, I do not administer the shares." at bounding box center [757, 150] width 128 height 11
click at [687, 149] on input "No, I do not administer the shares." at bounding box center [684, 151] width 6 height 9
radio input "true"
click at [757, 122] on label "Yes, I administer the shares for this entity" at bounding box center [767, 130] width 148 height 22
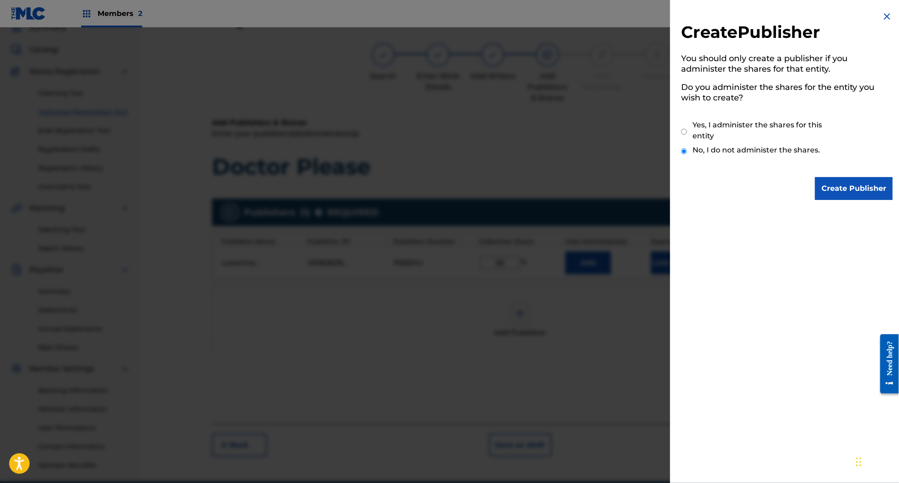
click at [687, 122] on input "Yes, I administer the shares for this entity" at bounding box center [684, 132] width 6 height 20
radio input "true"
click at [843, 190] on input "Create Publisher" at bounding box center [854, 188] width 78 height 23
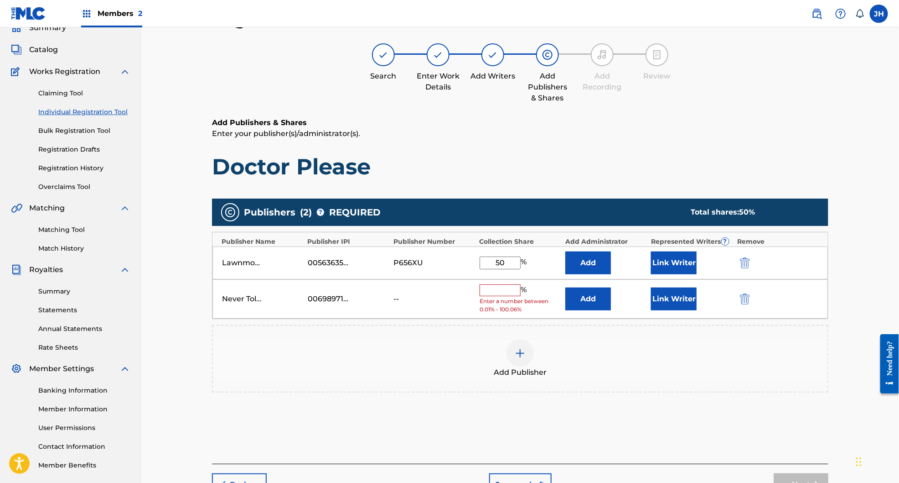
click at [504, 291] on input "text" at bounding box center [500, 290] width 41 height 12
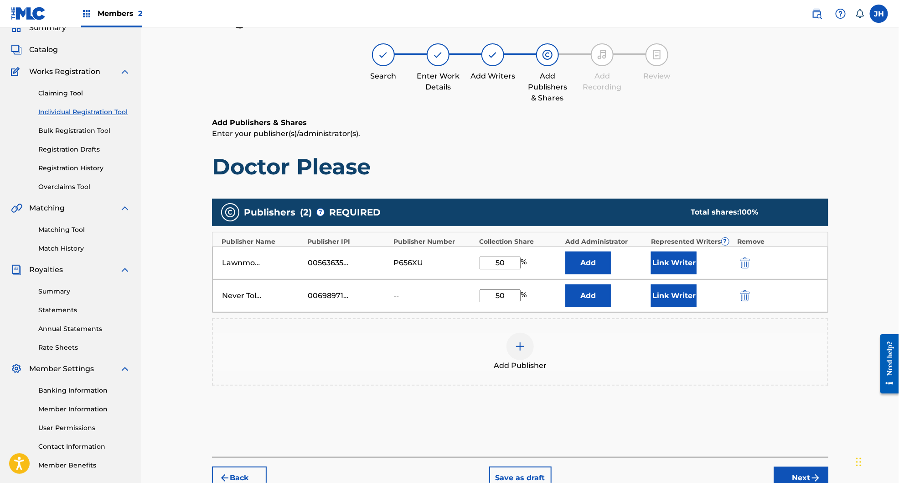
type input "50"
click at [259, 292] on div "Never Told Publishing" at bounding box center [242, 295] width 41 height 11
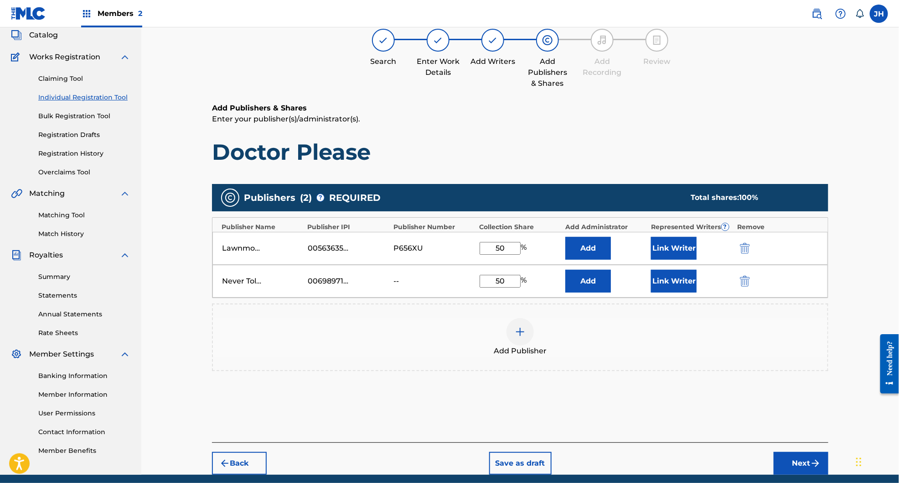
click at [792, 460] on button "Next" at bounding box center [801, 462] width 55 height 23
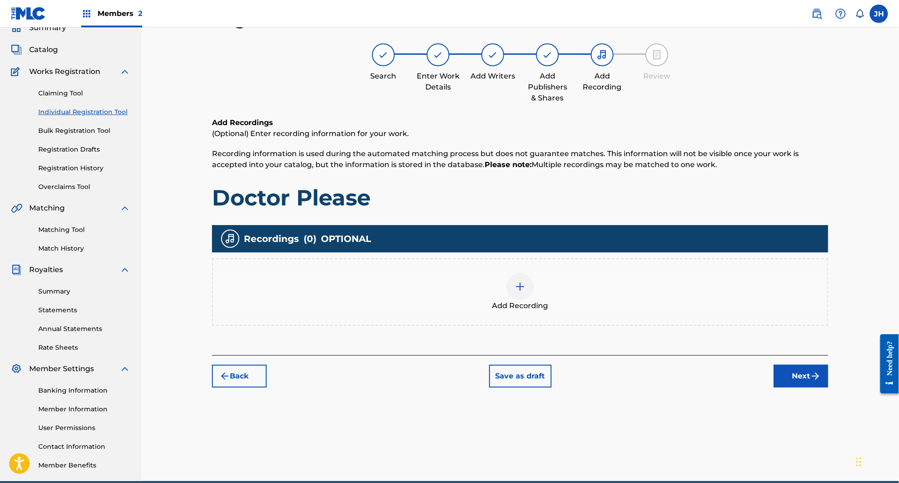
drag, startPoint x: 790, startPoint y: 366, endPoint x: 316, endPoint y: 294, distance: 479.7
click at [316, 294] on div "Register Work Search Enter Work Details Add Writers Add Publishers & Shares Add…" at bounding box center [520, 198] width 617 height 378
click at [515, 293] on div at bounding box center [520, 286] width 27 height 27
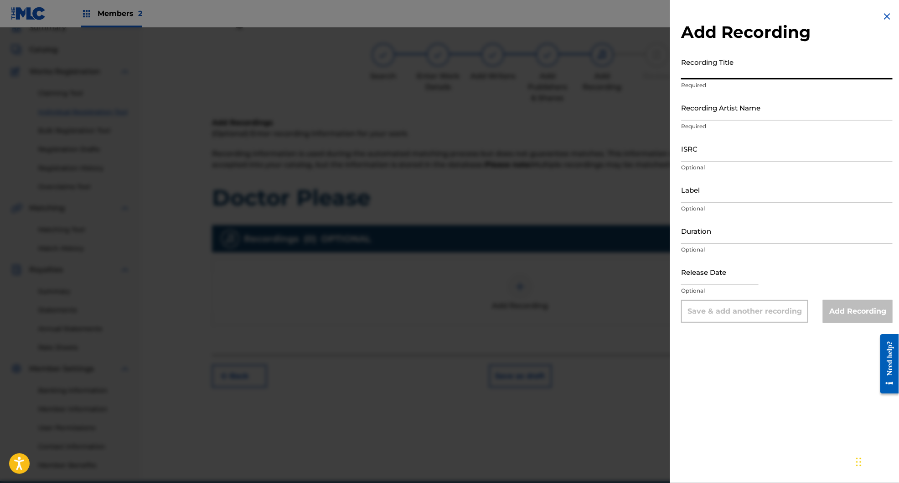
click at [716, 74] on input "Recording Title" at bounding box center [787, 66] width 212 height 26
click at [884, 16] on img at bounding box center [887, 16] width 11 height 11
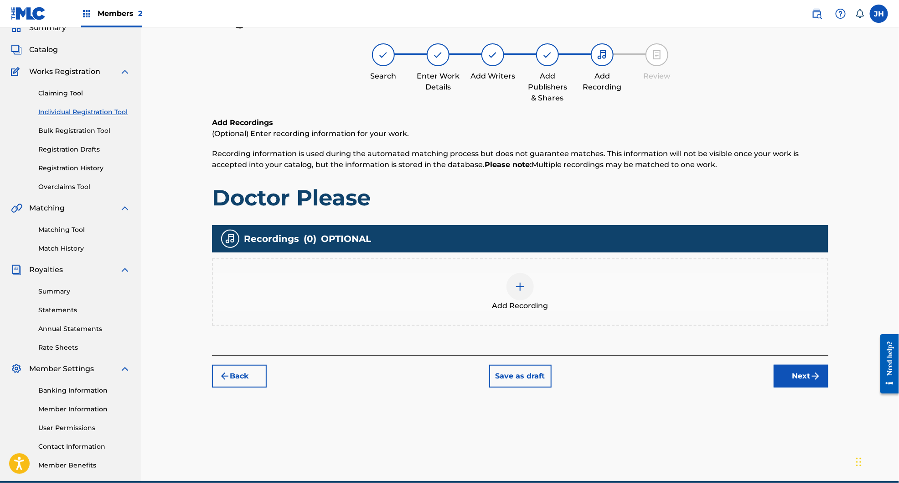
click at [525, 296] on div at bounding box center [520, 286] width 27 height 27
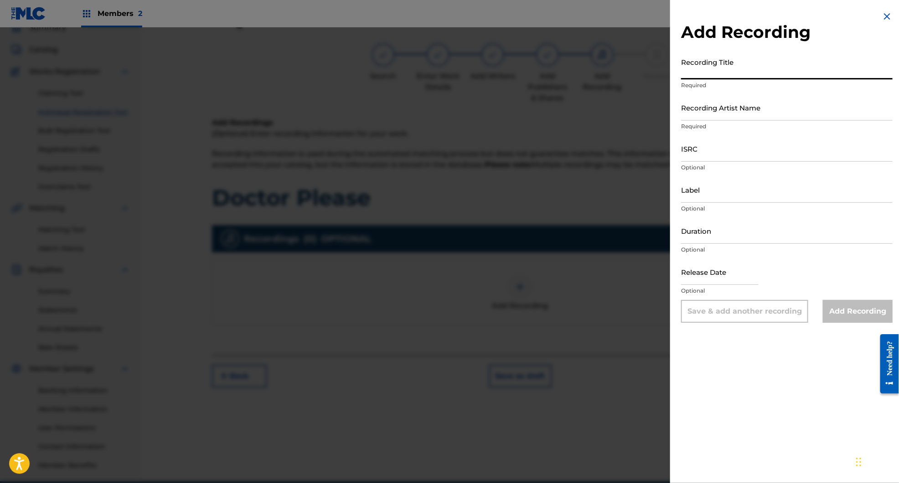
click at [761, 74] on input "Recording Title" at bounding box center [787, 66] width 212 height 26
type input "Doctor Please"
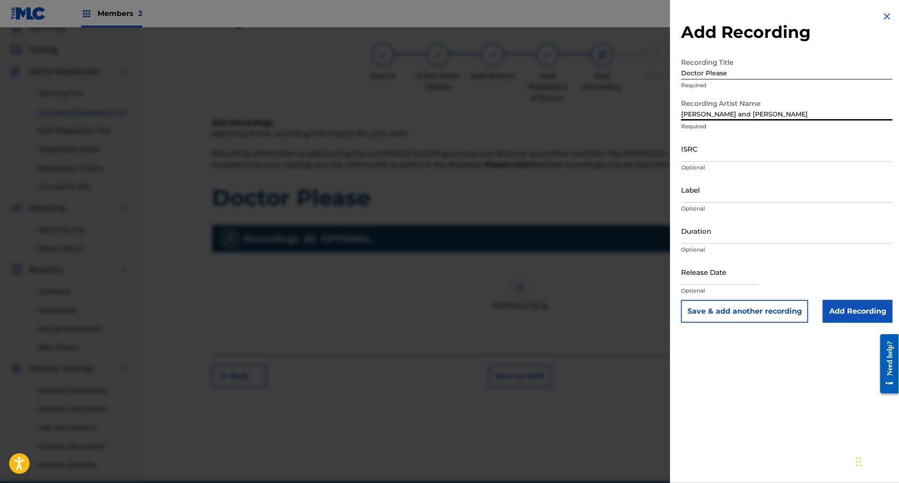
type input "Jim and Sam"
click at [721, 149] on input "ISRC" at bounding box center [787, 148] width 212 height 26
paste input "CAN111800035"
type input "CAN111800035"
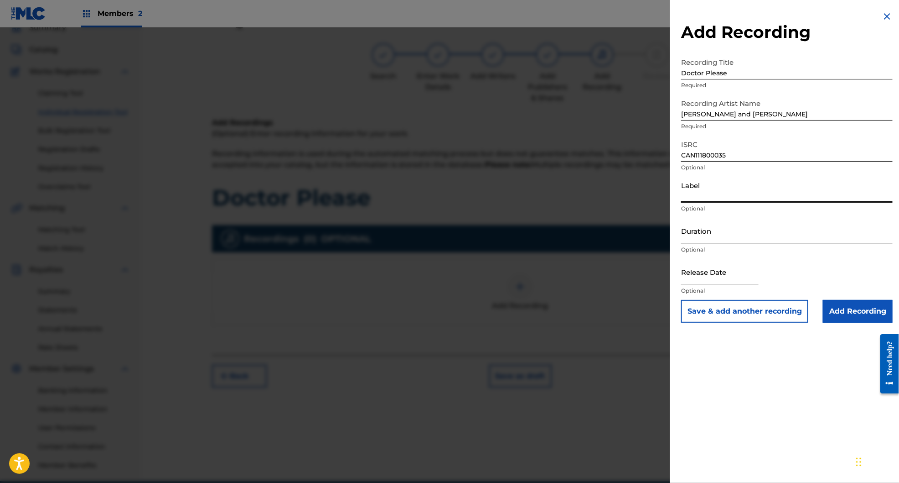
click at [708, 190] on input "Label" at bounding box center [787, 189] width 212 height 26
click at [752, 193] on input "Label" at bounding box center [787, 189] width 212 height 26
paste input "Nettwerk Music Group Inc."
drag, startPoint x: 698, startPoint y: 199, endPoint x: 561, endPoint y: 190, distance: 137.1
click at [561, 190] on div "Add Recording Recording Title Doctor Please Required Recording Artist Name Jim …" at bounding box center [449, 254] width 899 height 455
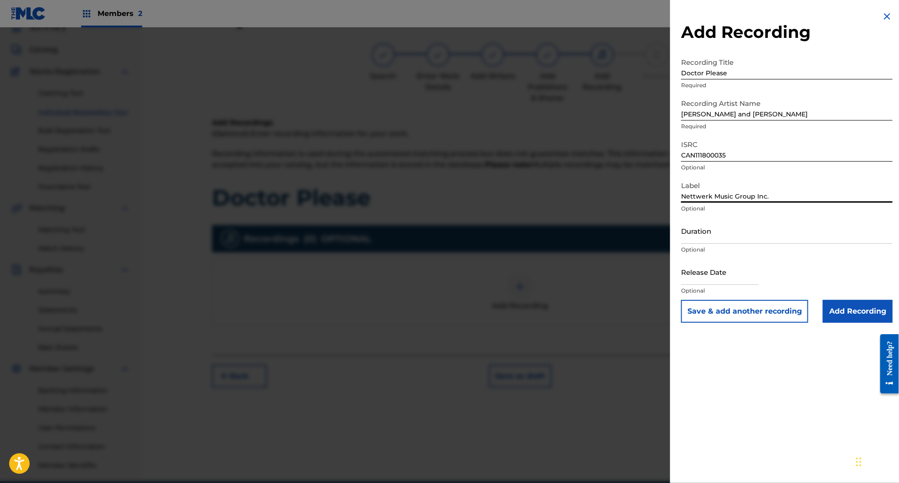
type input "Nettwerk Music Group Inc."
click at [716, 227] on input "Duration" at bounding box center [787, 231] width 212 height 26
type input "03:00"
select select "7"
select select "2025"
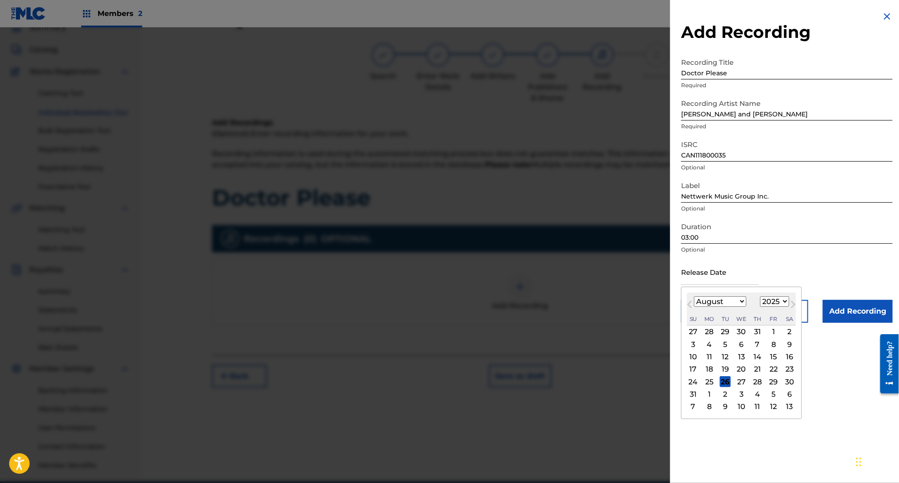
click at [705, 284] on input "text" at bounding box center [720, 272] width 78 height 26
click at [718, 301] on select "January February March April May June July August September October November De…" at bounding box center [720, 301] width 52 height 10
select select "2"
click at [694, 296] on select "January February March April May June July August September October November De…" at bounding box center [720, 301] width 52 height 10
click at [770, 301] on select "1899 1900 1901 1902 1903 1904 1905 1906 1907 1908 1909 1910 1911 1912 1913 1914…" at bounding box center [774, 301] width 29 height 10
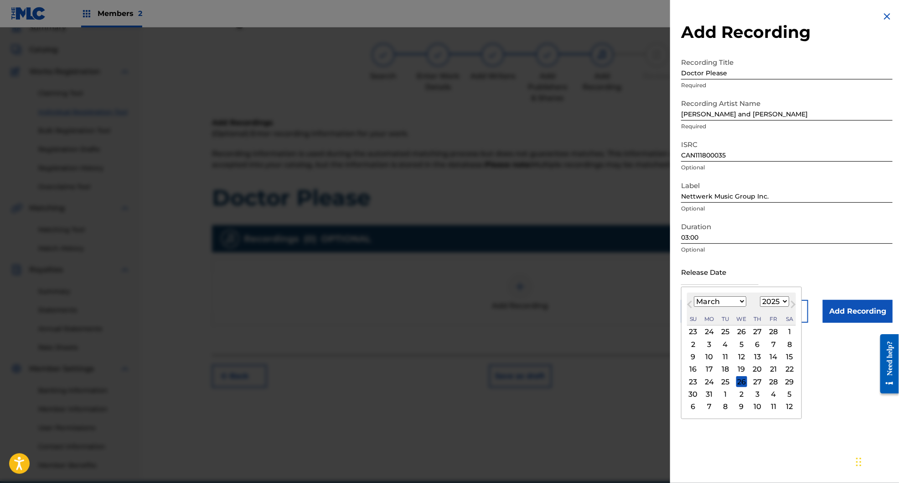
select select "2018"
click at [761, 296] on select "1899 1900 1901 1902 1903 1904 1905 1906 1907 1908 1909 1910 1911 1912 1913 1914…" at bounding box center [774, 301] width 29 height 10
click at [777, 341] on div "9" at bounding box center [773, 343] width 11 height 11
type input "March 9 2018"
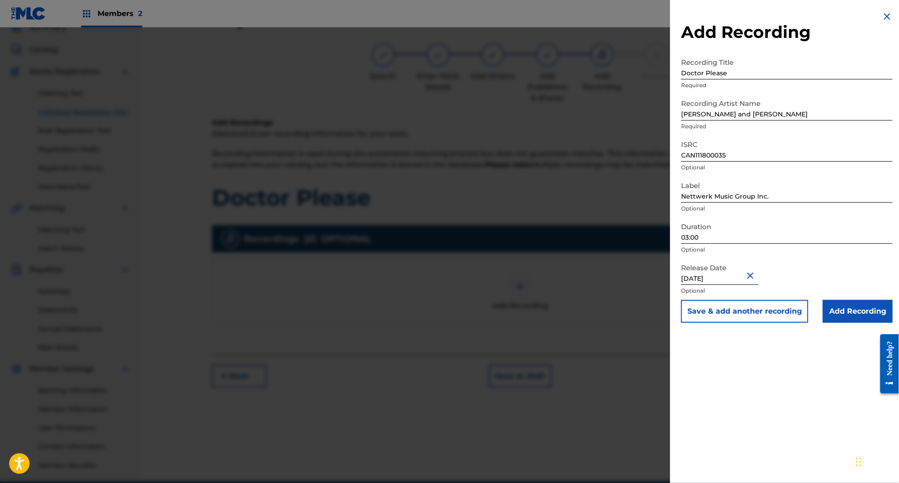
click at [719, 280] on input "March 9 2018" at bounding box center [720, 272] width 78 height 26
select select "2"
select select "2018"
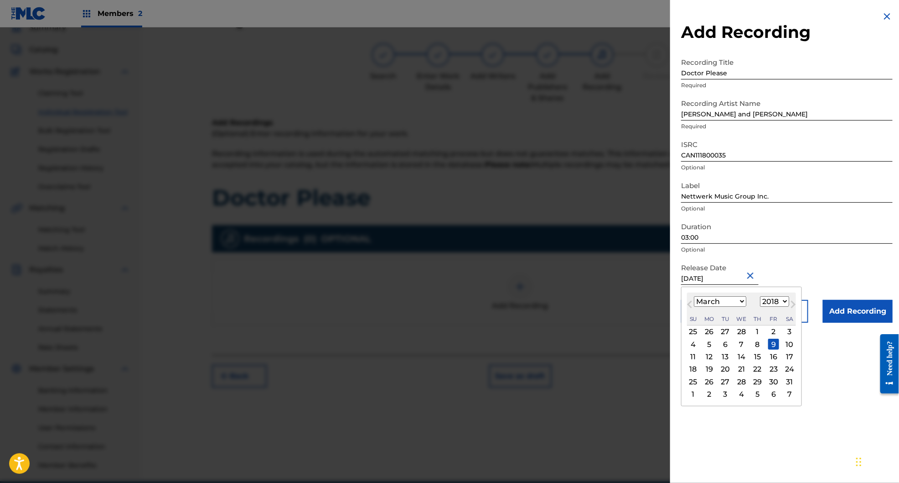
click at [719, 280] on input "March 9 2018" at bounding box center [720, 272] width 78 height 26
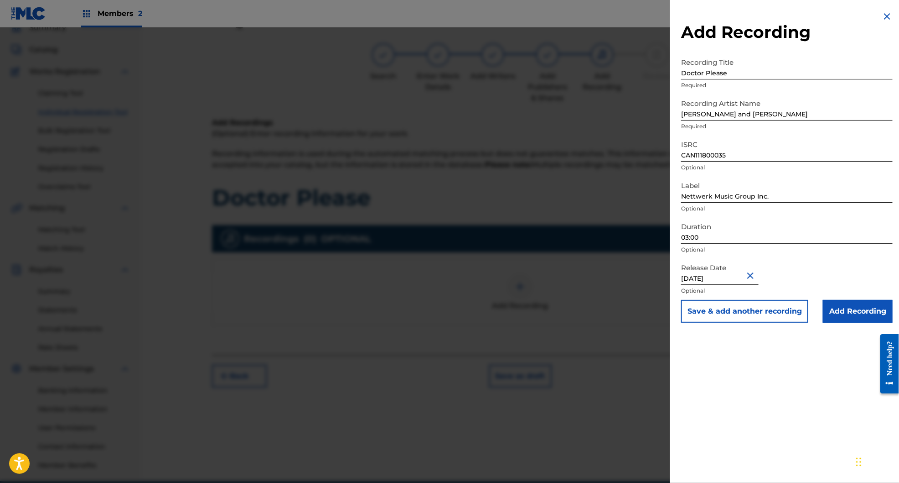
click at [811, 257] on div "Duration 03:00 Optional" at bounding box center [787, 238] width 212 height 41
click at [738, 359] on div "Add Recording Recording Title Doctor Please Required Recording Artist Name Jim …" at bounding box center [787, 241] width 234 height 483
click at [869, 307] on input "Add Recording" at bounding box center [858, 311] width 70 height 23
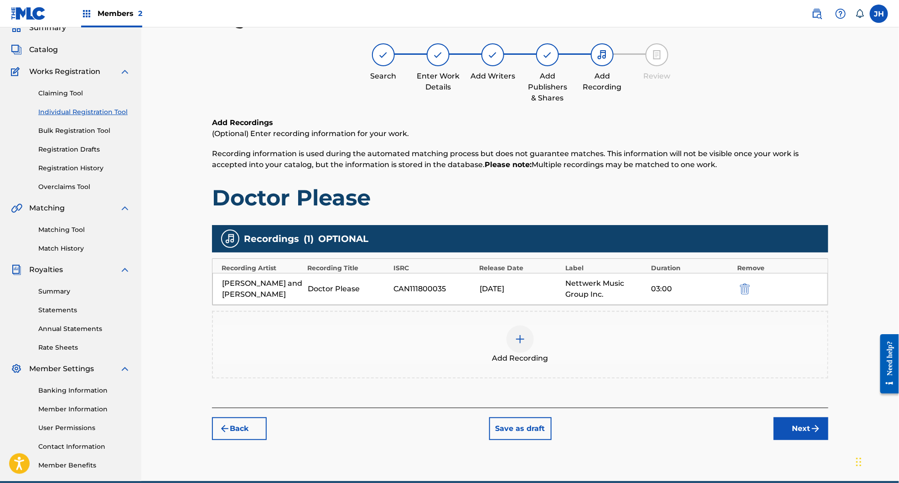
click at [801, 428] on button "Next" at bounding box center [801, 428] width 55 height 23
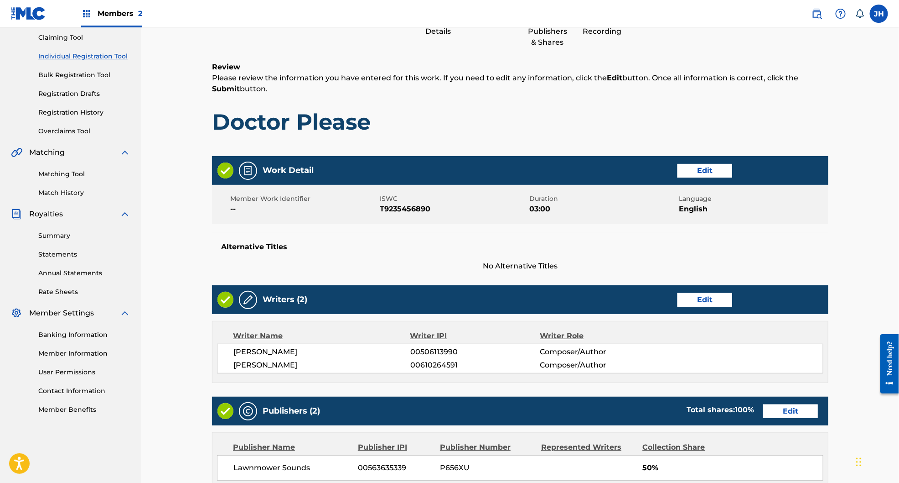
scroll to position [361, 0]
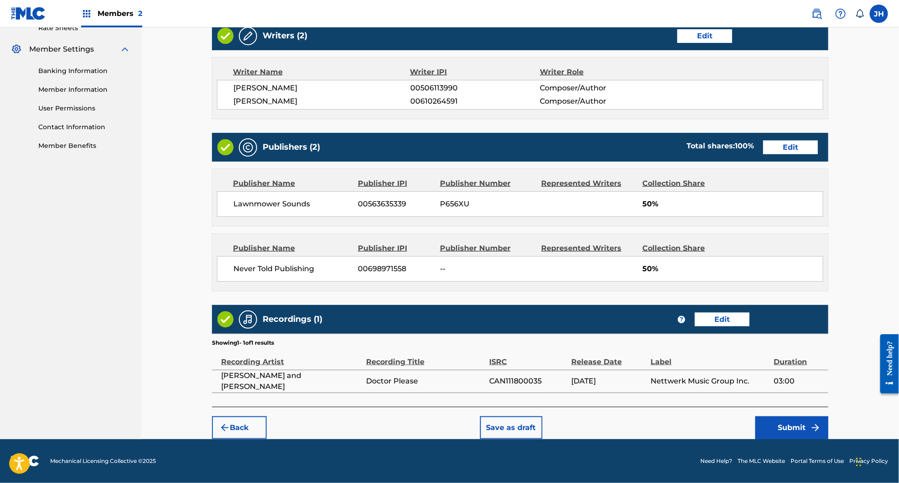
click at [799, 427] on button "Submit" at bounding box center [792, 427] width 73 height 23
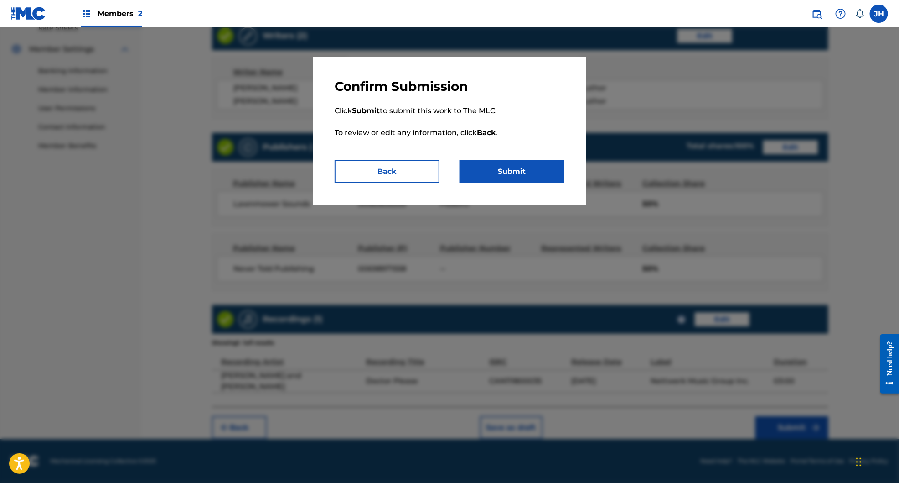
click at [519, 167] on button "Submit" at bounding box center [512, 171] width 105 height 23
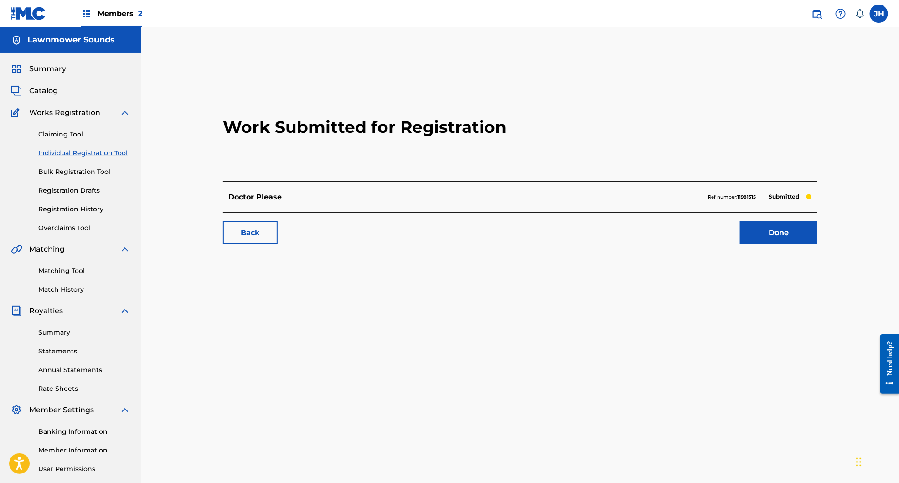
click at [425, 131] on h2 "Work Submitted for Registration" at bounding box center [520, 127] width 595 height 108
click at [481, 340] on div "Work Submitted for Registration Doctor Please Ref number: 11981315 Submitted Ba…" at bounding box center [520, 286] width 638 height 472
click at [778, 236] on link "Done" at bounding box center [779, 232] width 78 height 23
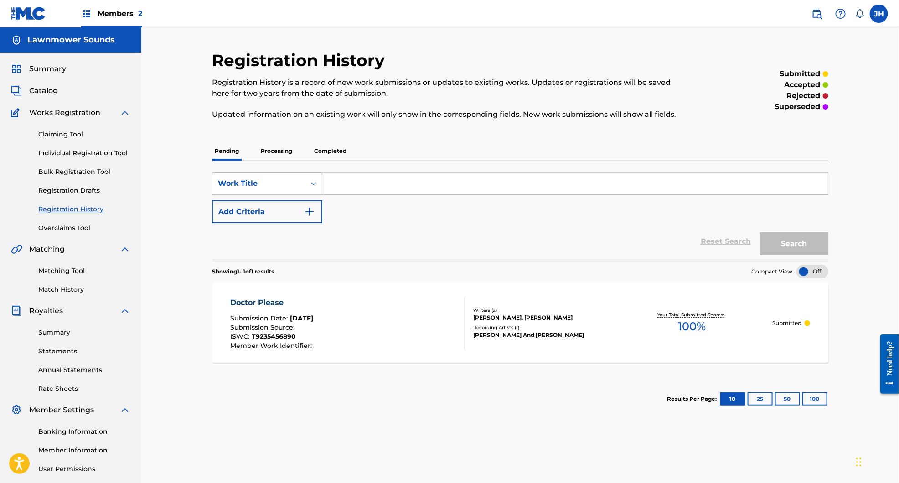
click at [398, 180] on input "Search Form" at bounding box center [575, 183] width 506 height 22
click at [693, 325] on span "100 %" at bounding box center [692, 326] width 28 height 16
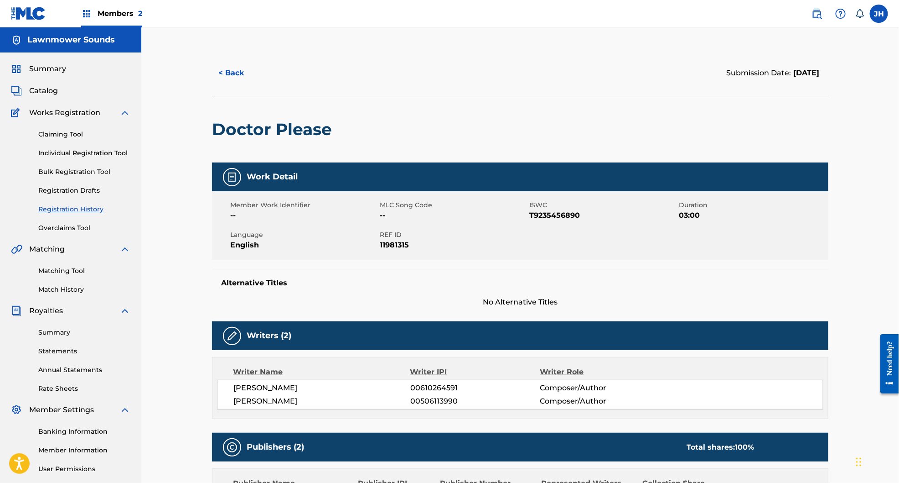
click at [66, 152] on link "Individual Registration Tool" at bounding box center [84, 153] width 92 height 10
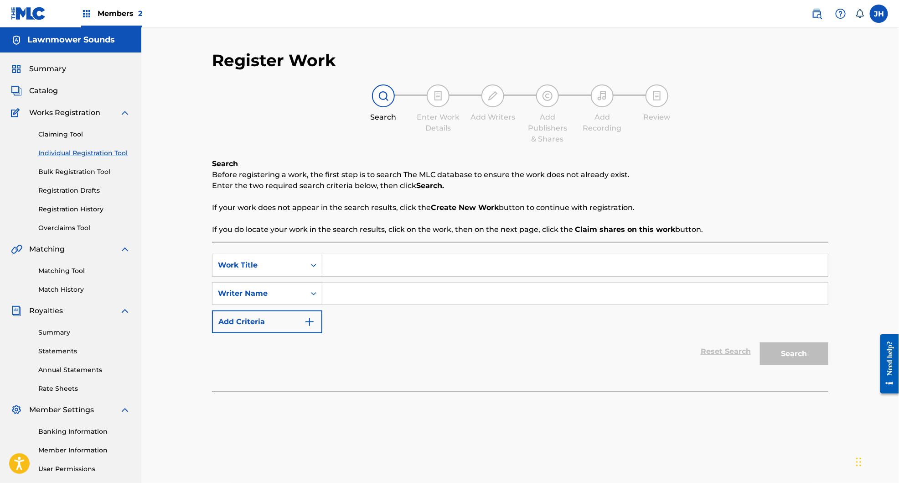
click at [407, 269] on input "Search Form" at bounding box center [575, 265] width 506 height 22
type input "my body my bones"
type input "jim hanft"
click at [760, 342] on button "Search" at bounding box center [794, 353] width 68 height 23
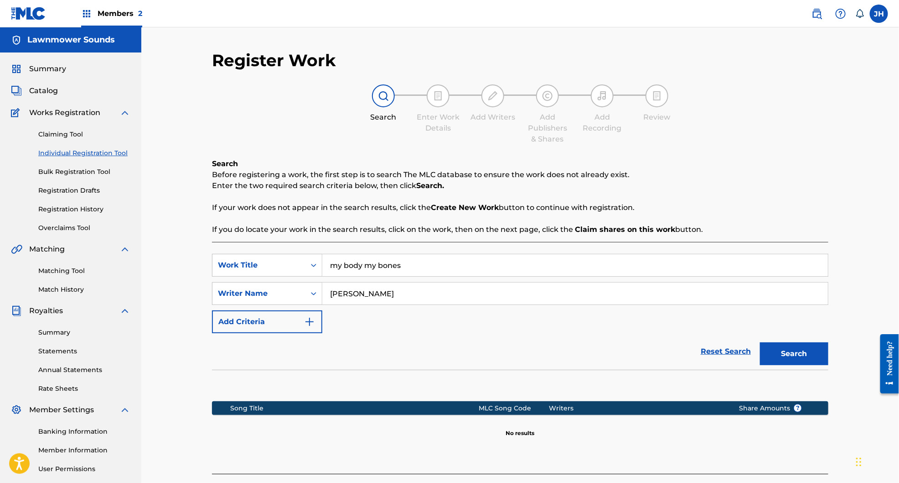
scroll to position [83, 0]
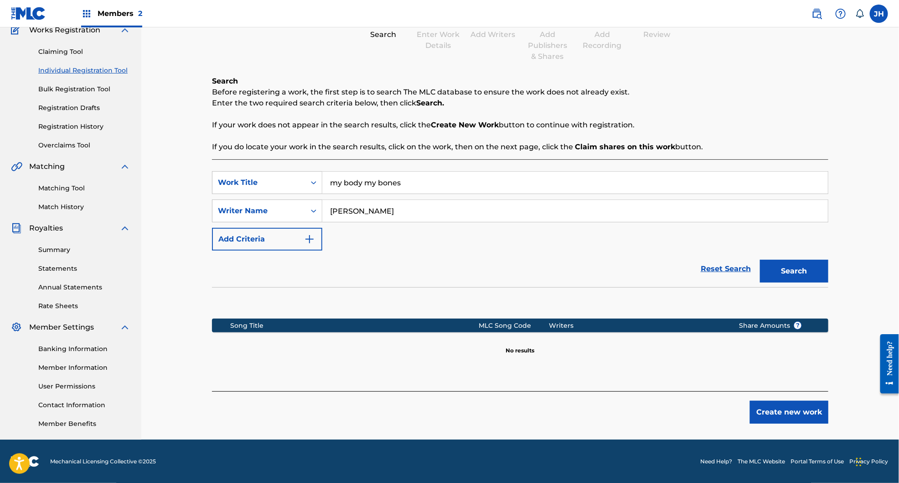
click at [797, 421] on button "Create new work" at bounding box center [789, 411] width 78 height 23
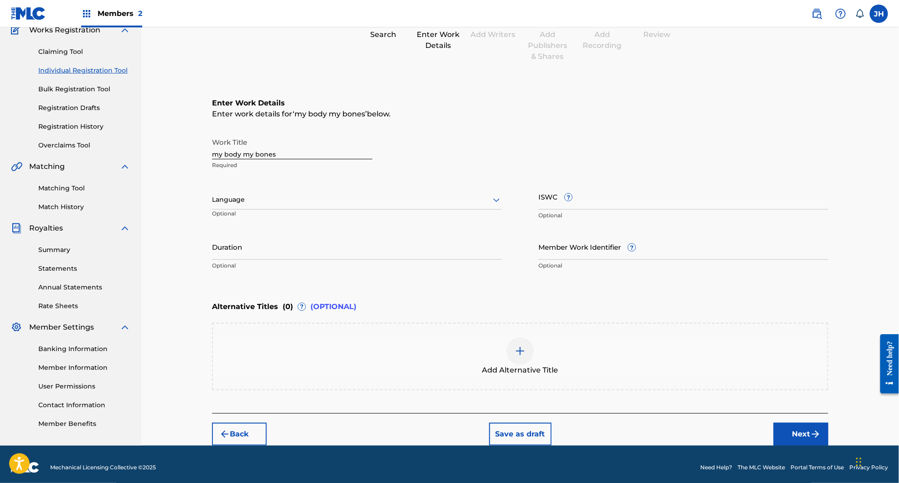
click at [300, 210] on p "Optional" at bounding box center [256, 216] width 88 height 15
click at [300, 208] on div "Language" at bounding box center [357, 199] width 290 height 19
click at [302, 223] on div "English" at bounding box center [357, 219] width 289 height 21
click at [668, 170] on div "Work Title my body my bones Required" at bounding box center [520, 153] width 617 height 41
